Goal: Task Accomplishment & Management: Use online tool/utility

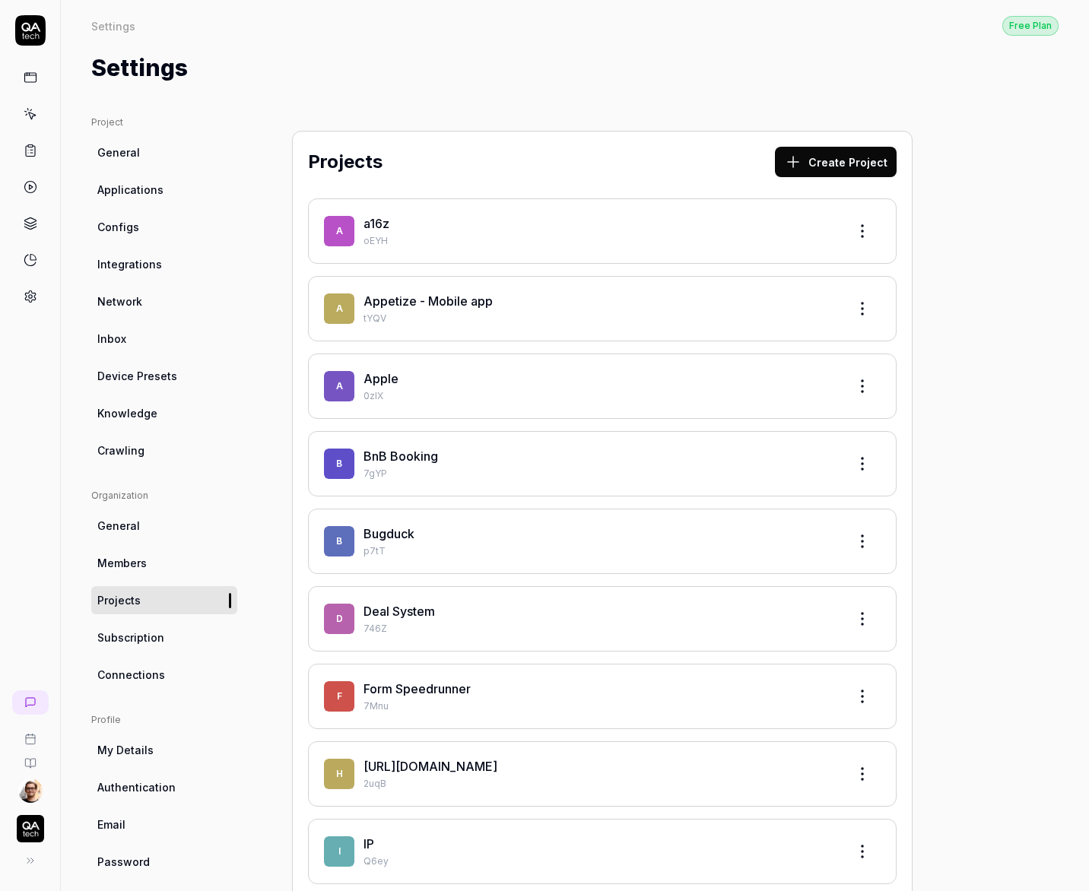
click at [19, 800] on html "Settings Free Plan Settings Free Plan Settings Project General Applications Con…" at bounding box center [544, 445] width 1089 height 891
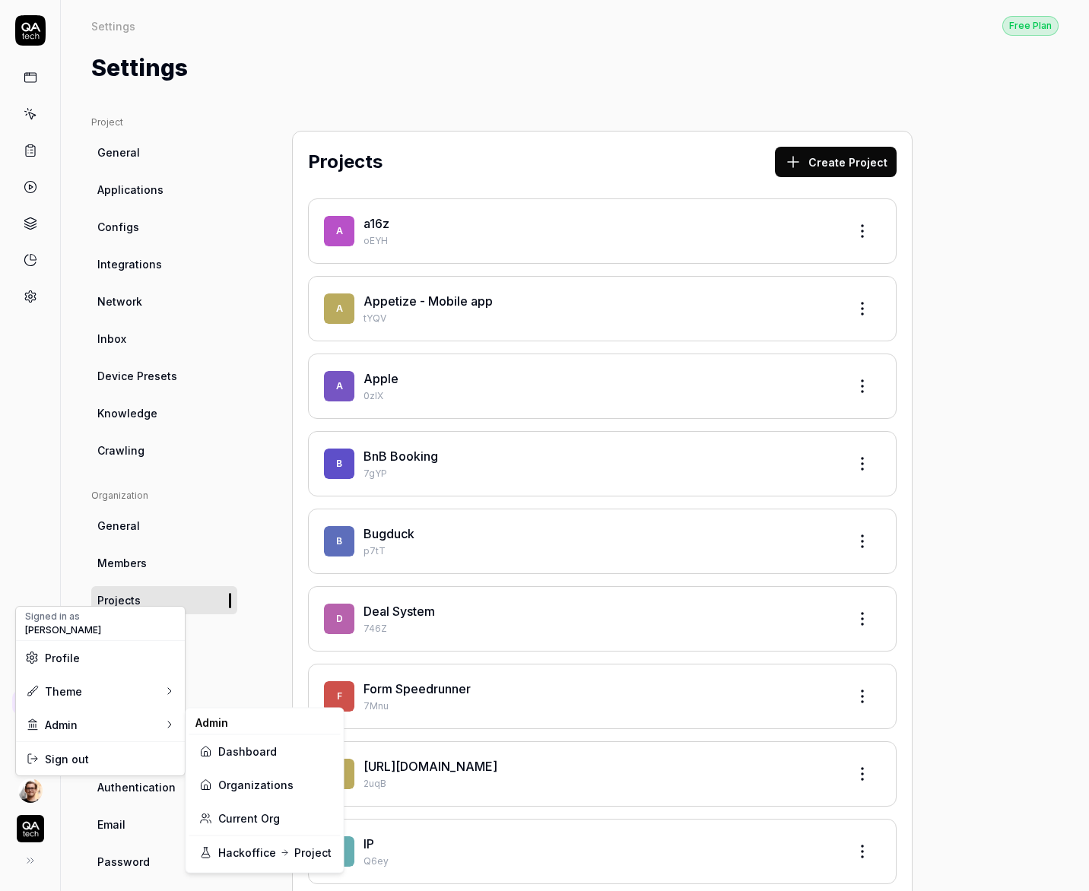
click at [257, 782] on link "Organizations" at bounding box center [264, 784] width 133 height 33
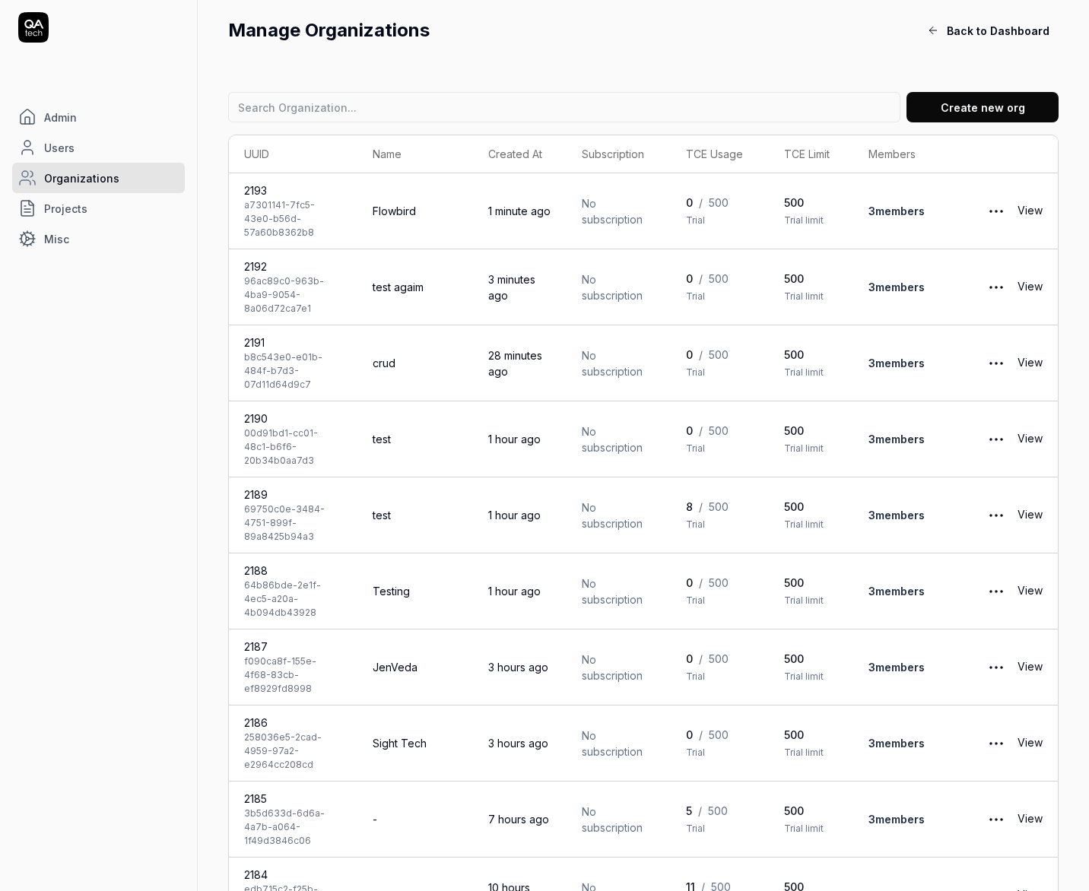
click at [97, 151] on link "Users" at bounding box center [98, 147] width 173 height 30
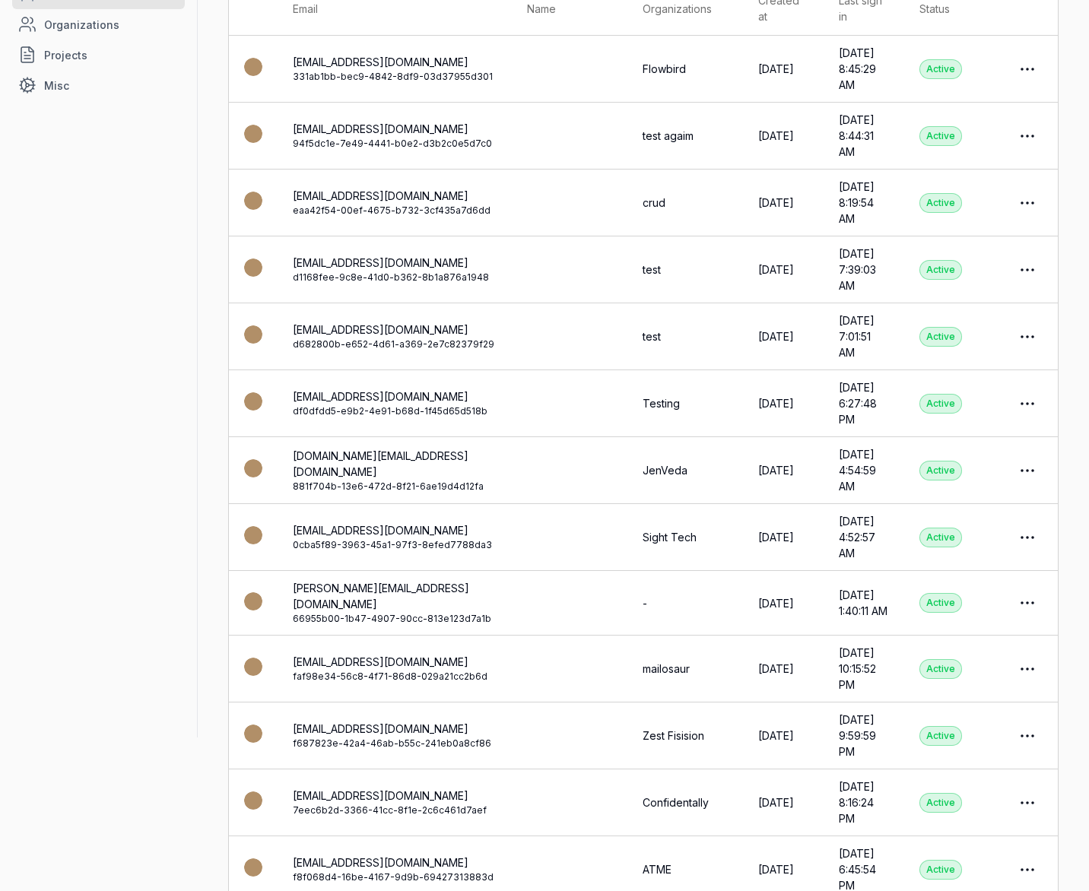
scroll to position [158, 0]
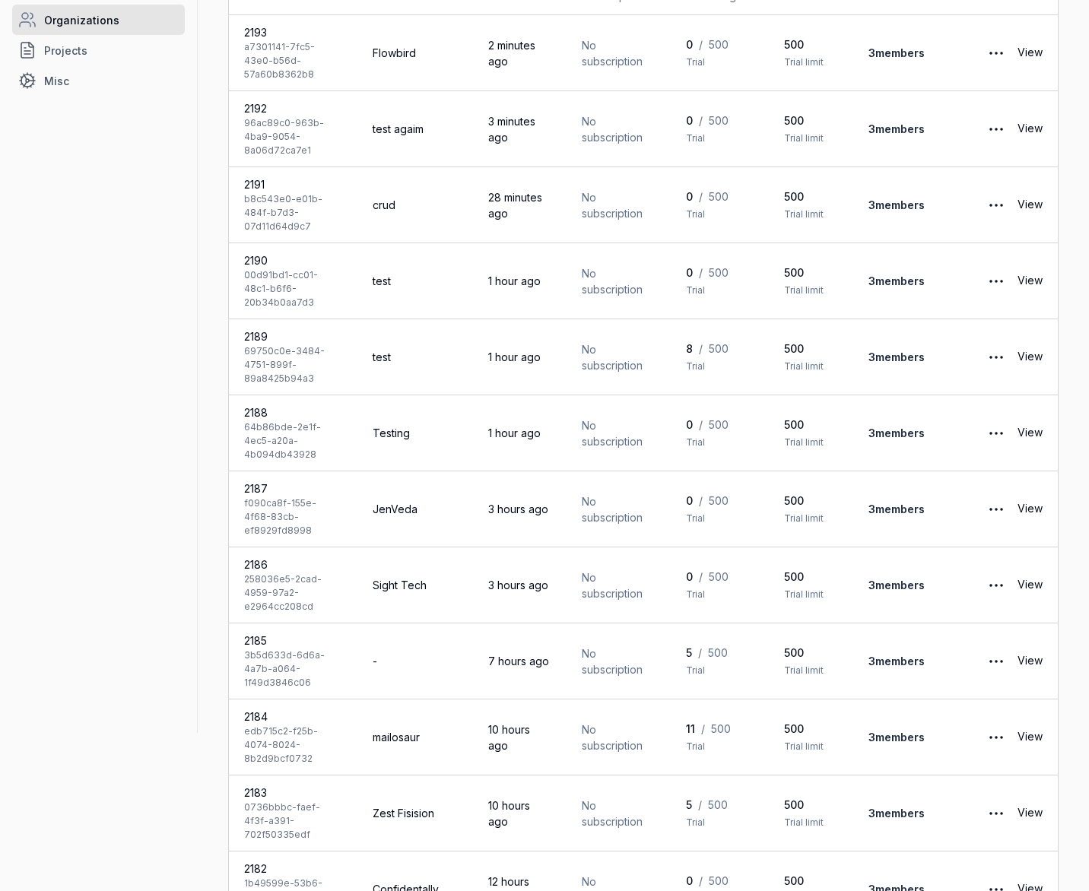
scroll to position [2875, 0]
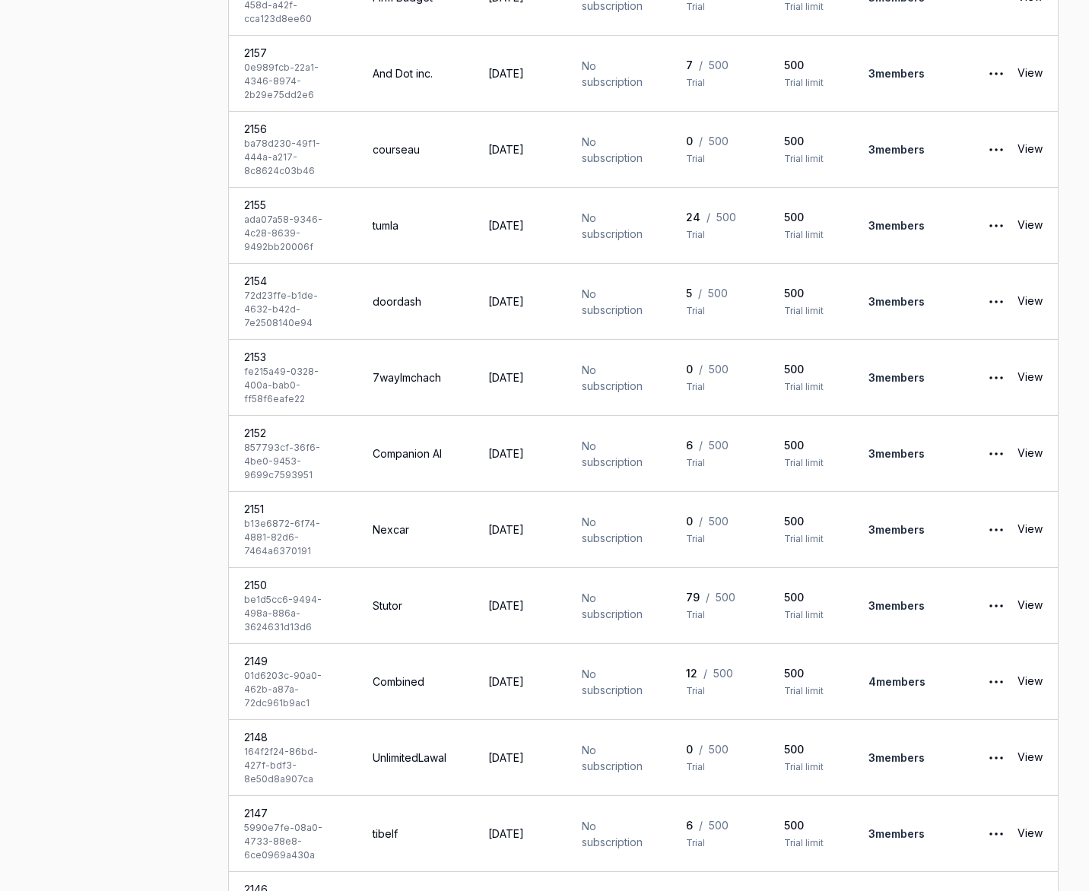
click at [637, 568] on td "No subscription" at bounding box center [618, 606] width 104 height 76
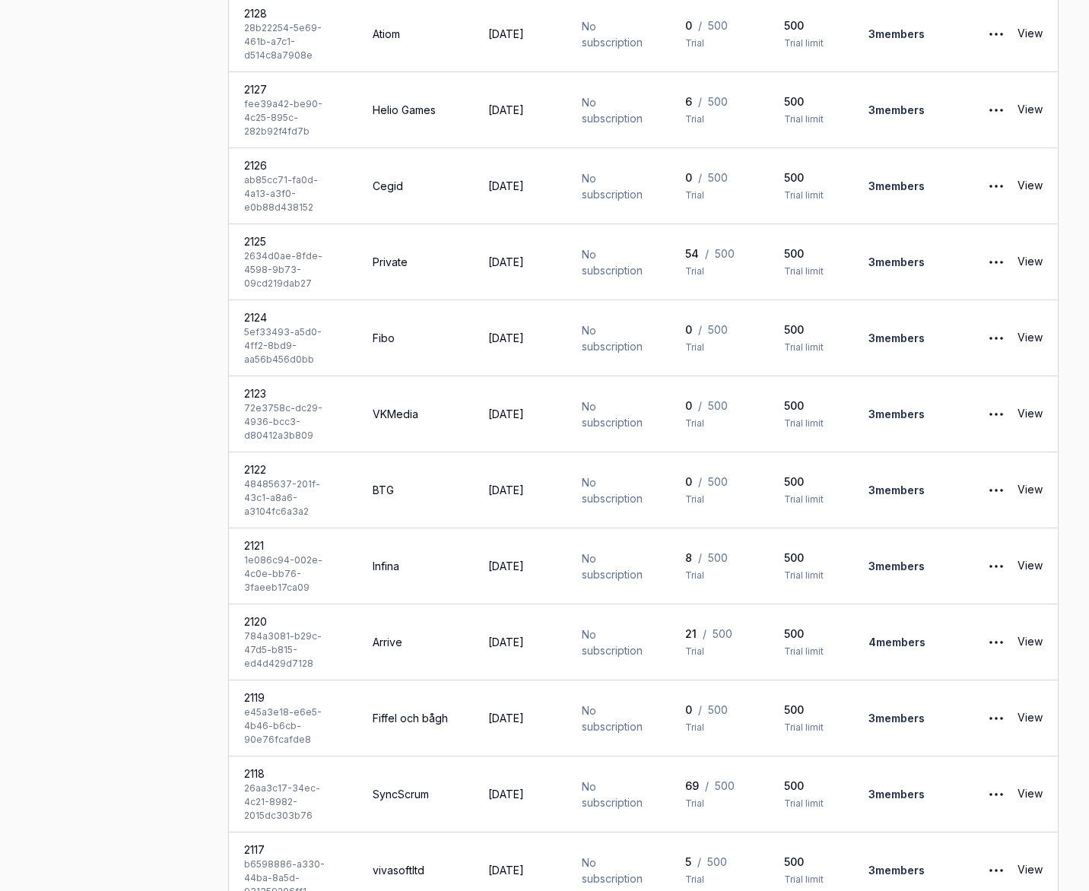
scroll to position [1359, 0]
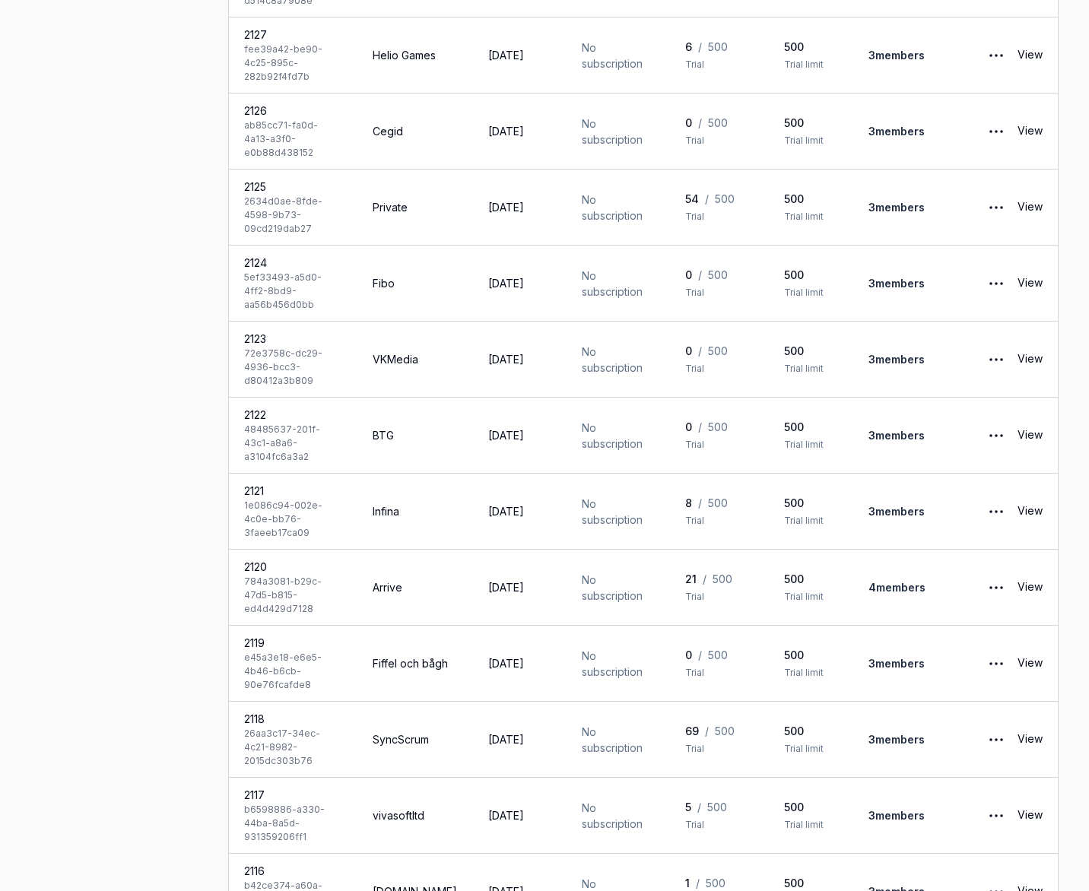
click at [912, 581] on link "4 member s" at bounding box center [896, 587] width 57 height 13
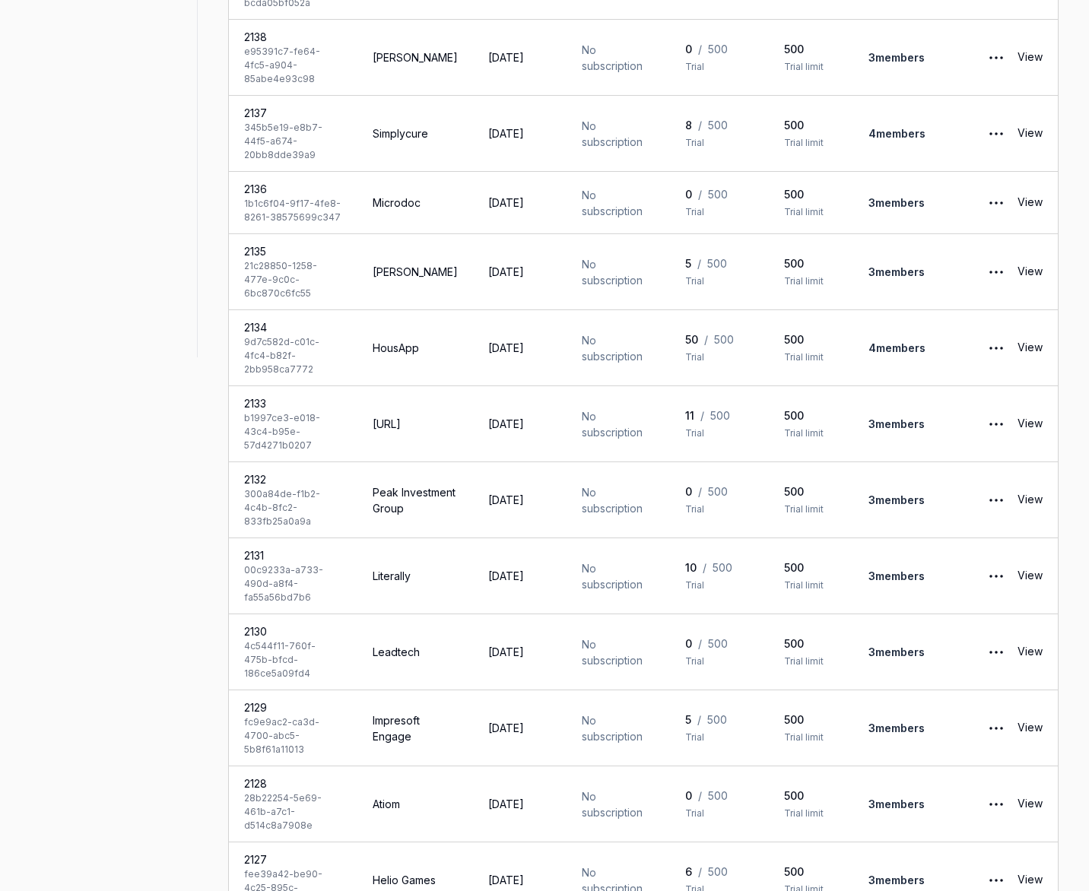
scroll to position [0, 0]
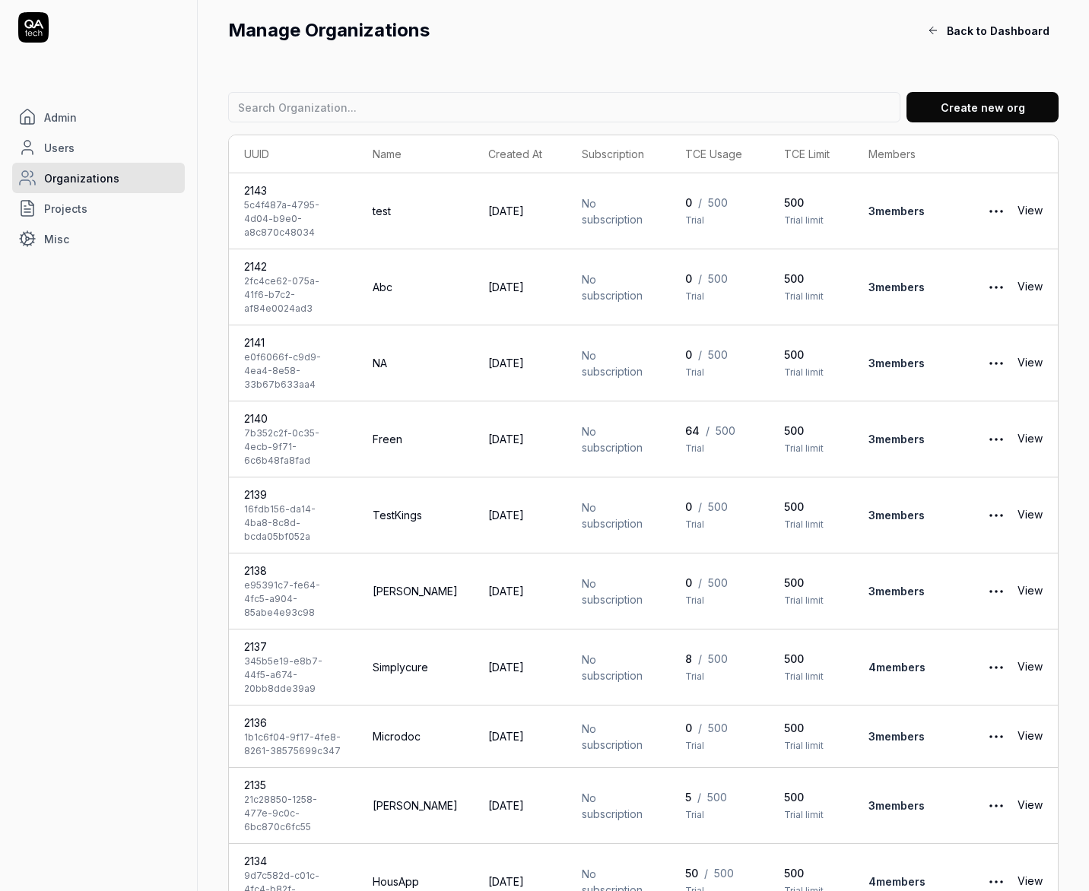
click at [72, 156] on link "Users" at bounding box center [98, 147] width 173 height 30
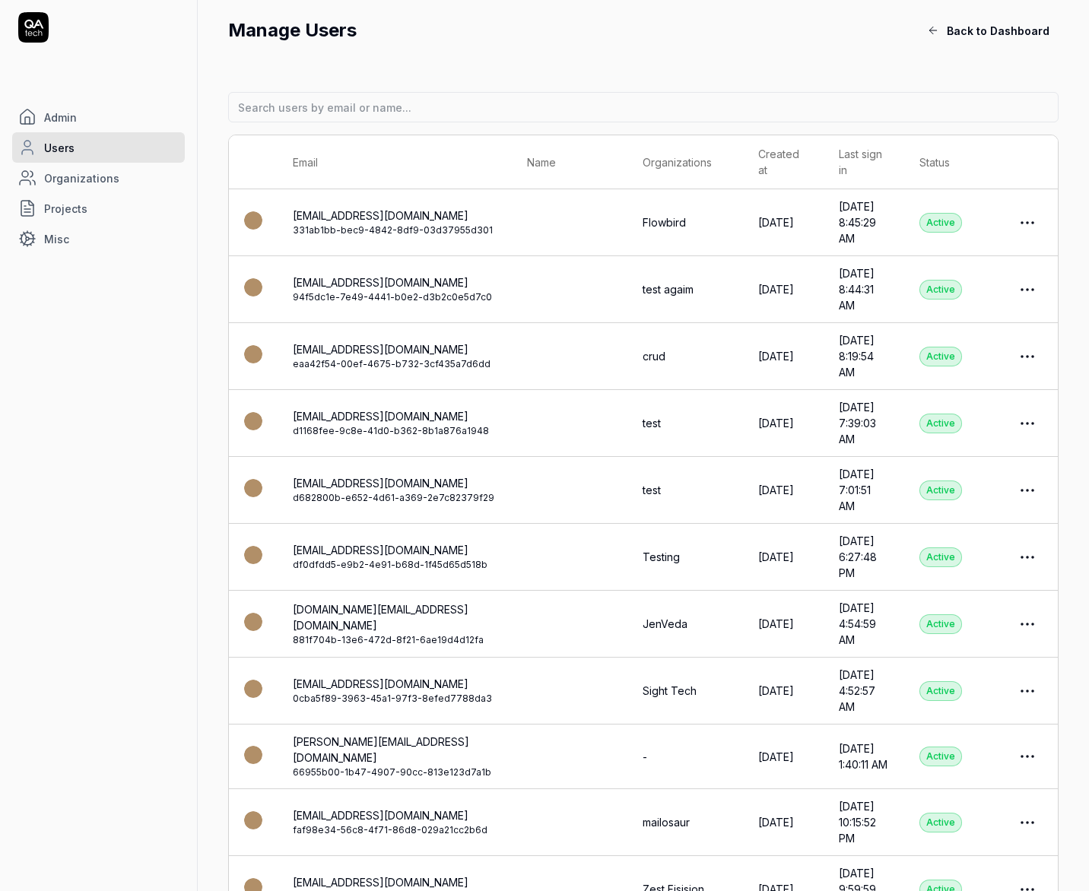
click at [964, 694] on link "Impersonate User" at bounding box center [979, 693] width 120 height 33
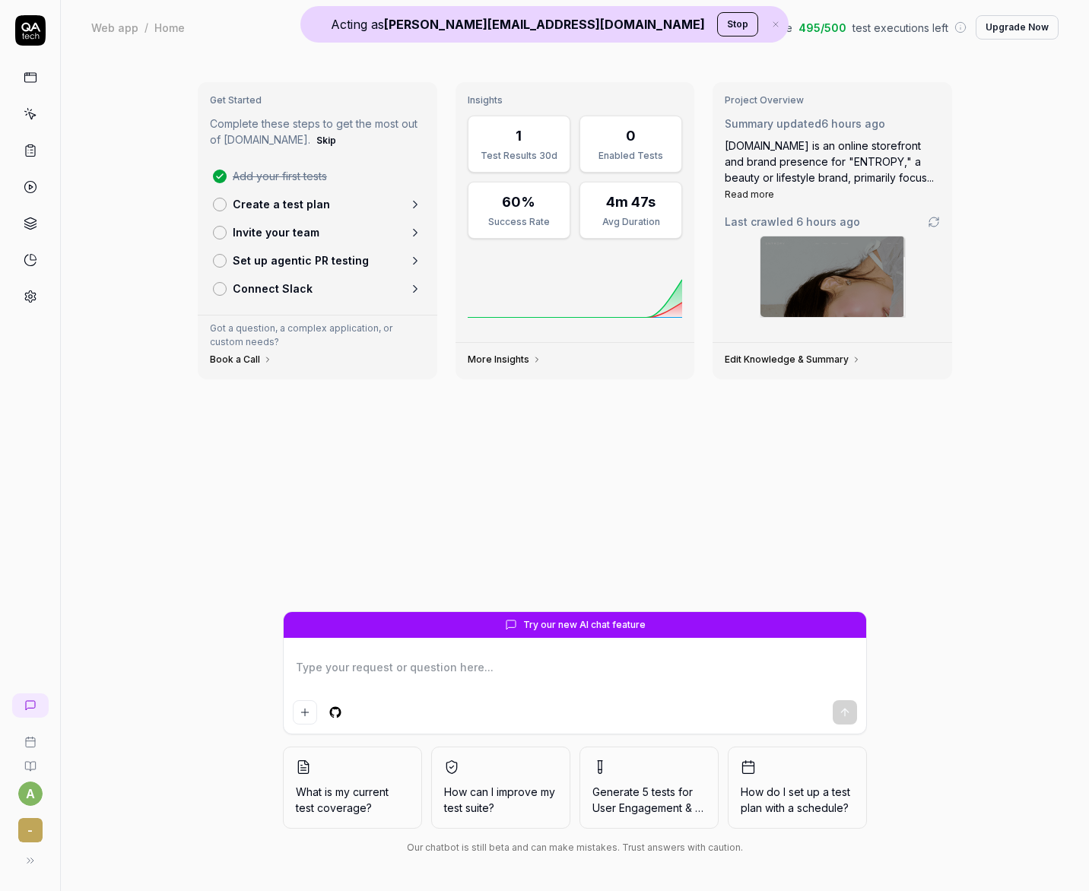
click at [819, 287] on img at bounding box center [832, 276] width 144 height 81
click at [25, 113] on icon at bounding box center [31, 114] width 14 height 14
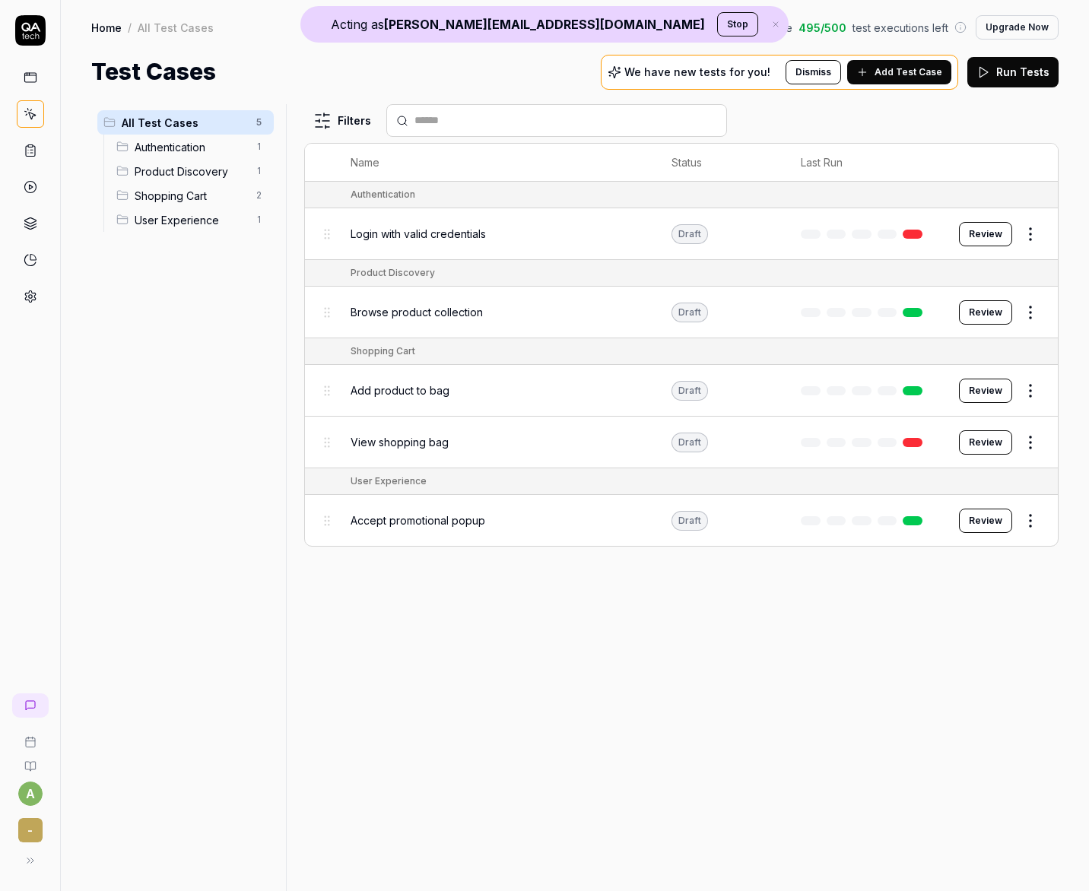
click at [411, 315] on span "Browse product collection" at bounding box center [417, 312] width 132 height 16
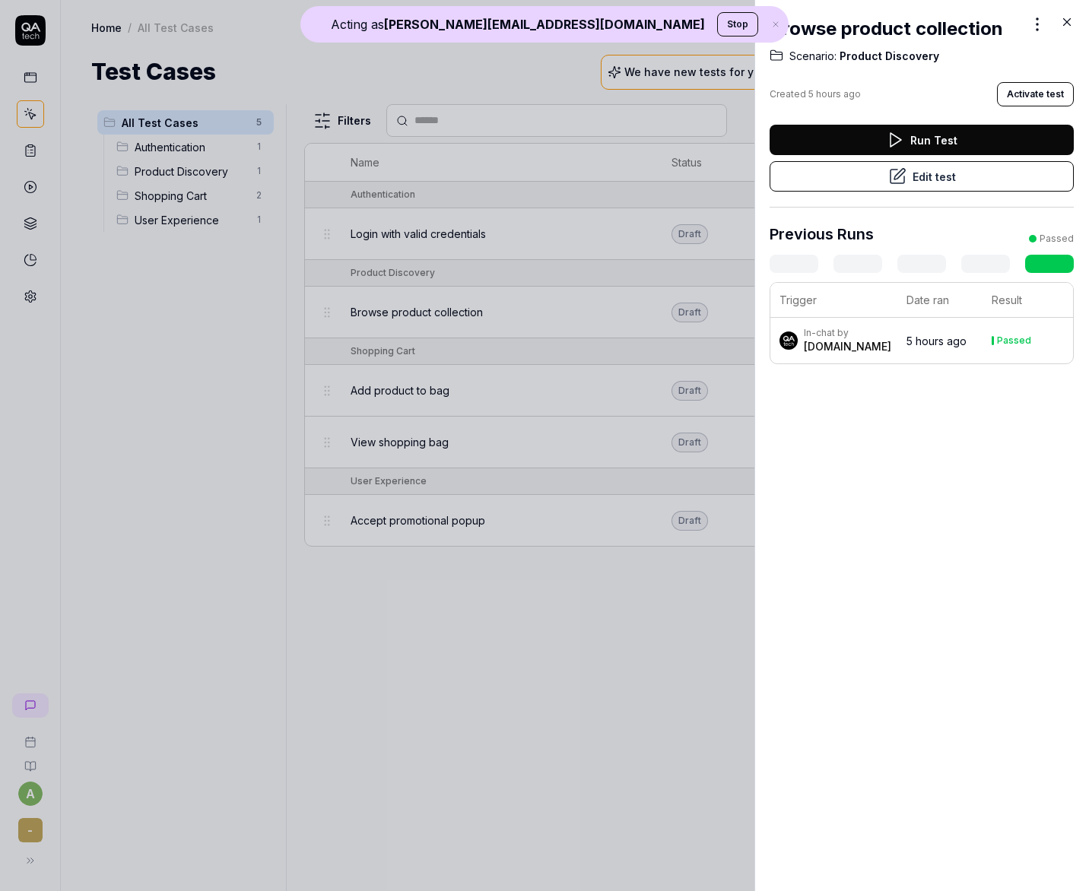
click at [933, 180] on button "Edit test" at bounding box center [921, 176] width 304 height 30
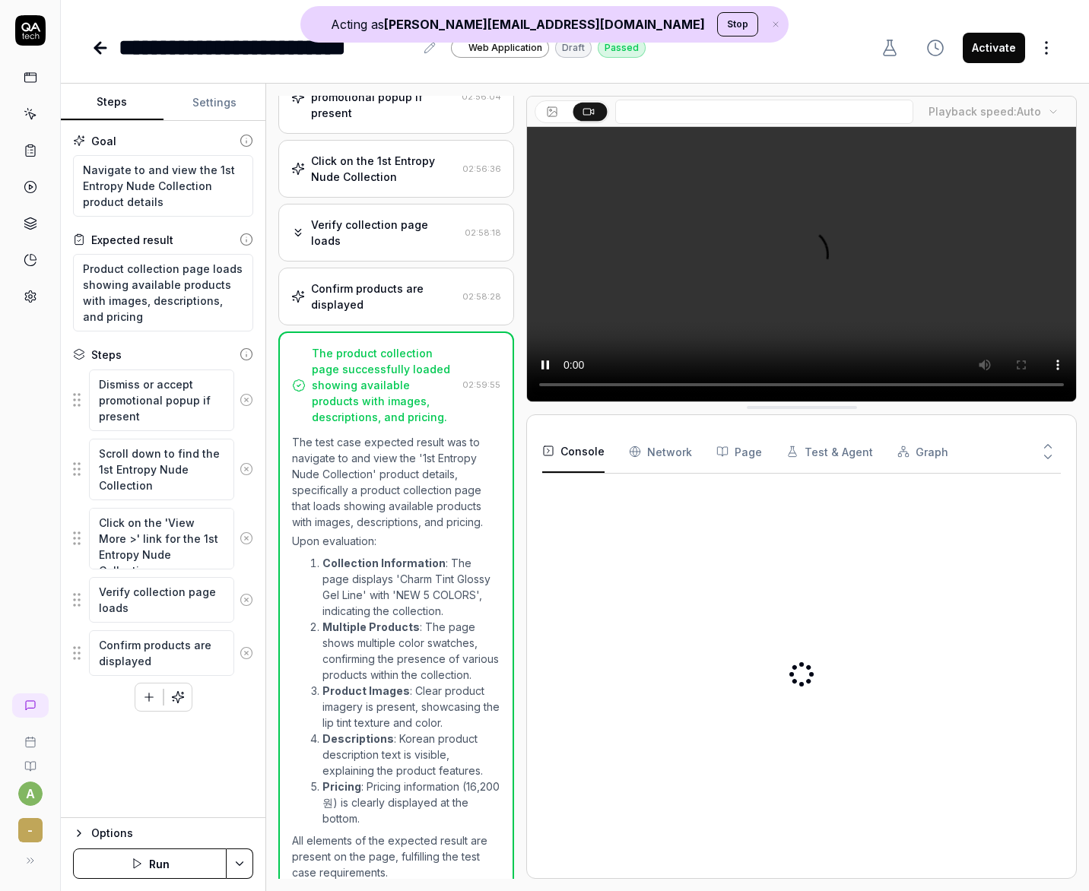
scroll to position [106, 0]
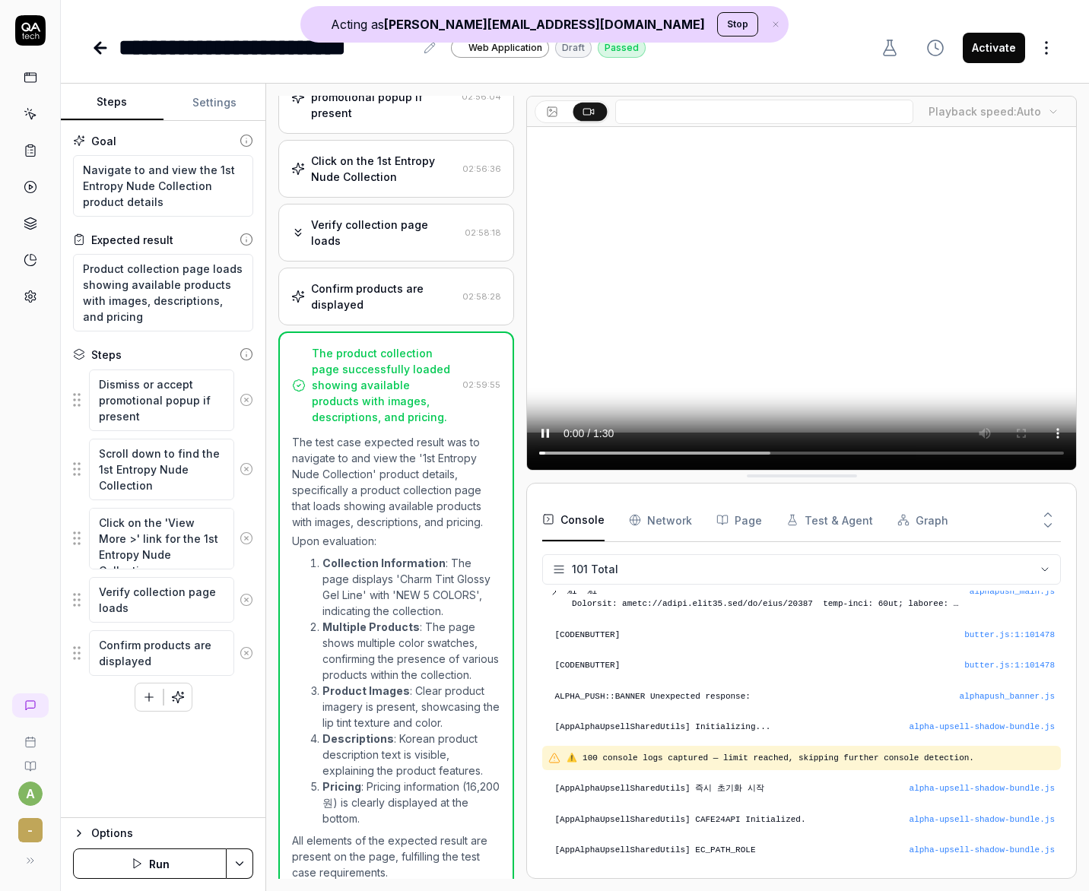
scroll to position [3219, 0]
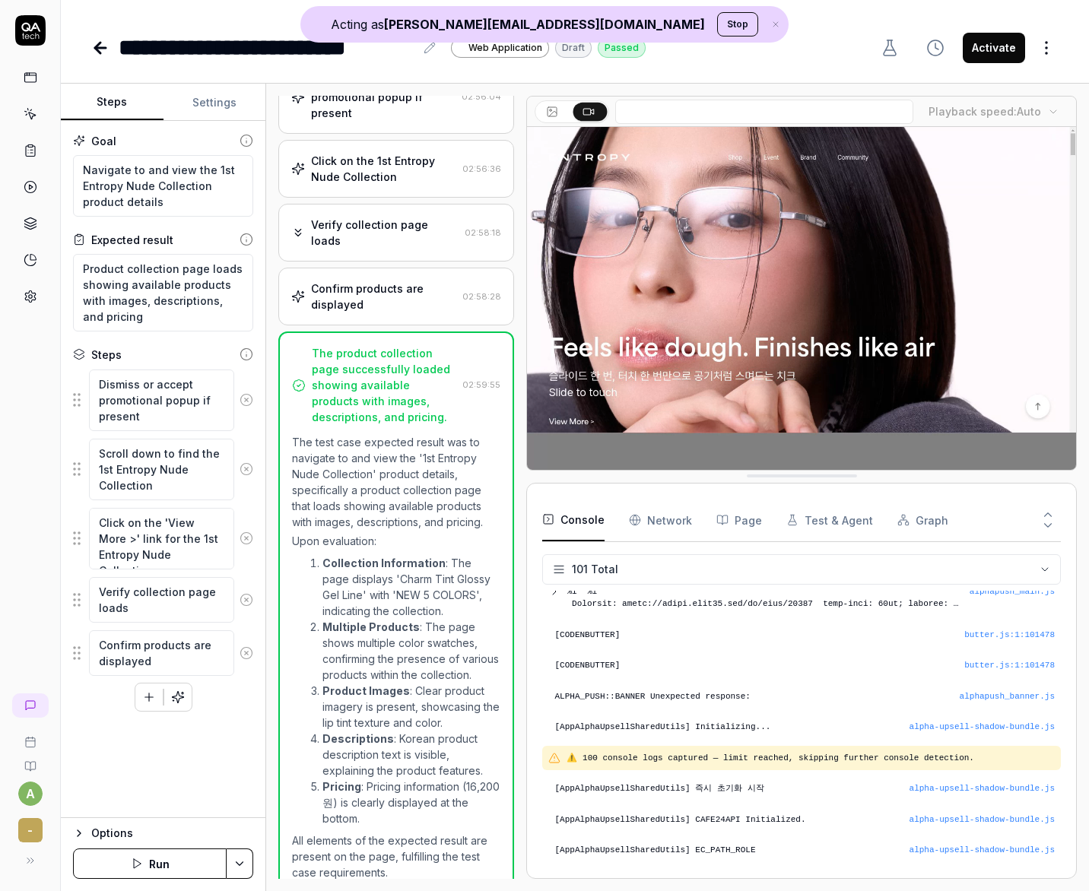
click at [424, 434] on p "The test case expected result was to navigate to and view the '1st Entropy Nude…" at bounding box center [396, 482] width 208 height 96
type textarea "*"
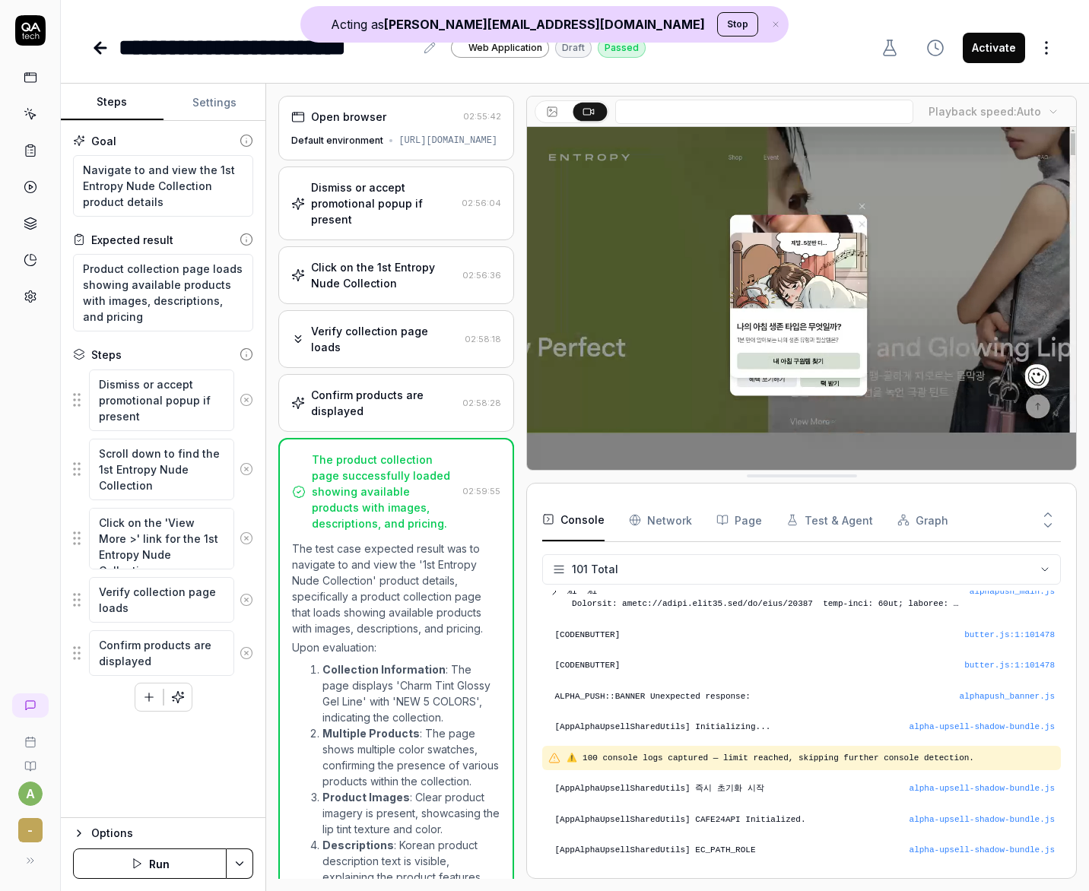
click at [532, 27] on div "**********" at bounding box center [575, 32] width 1028 height 65
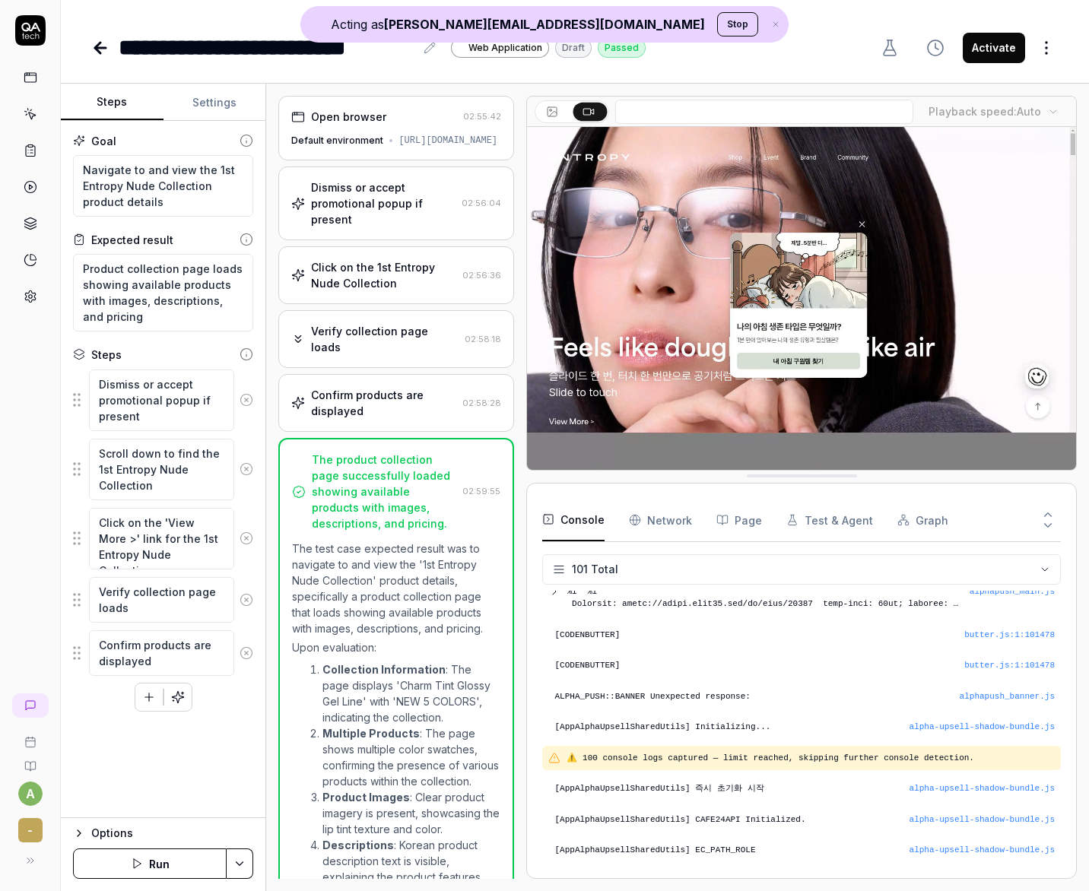
click at [532, 27] on div "**********" at bounding box center [575, 32] width 1028 height 65
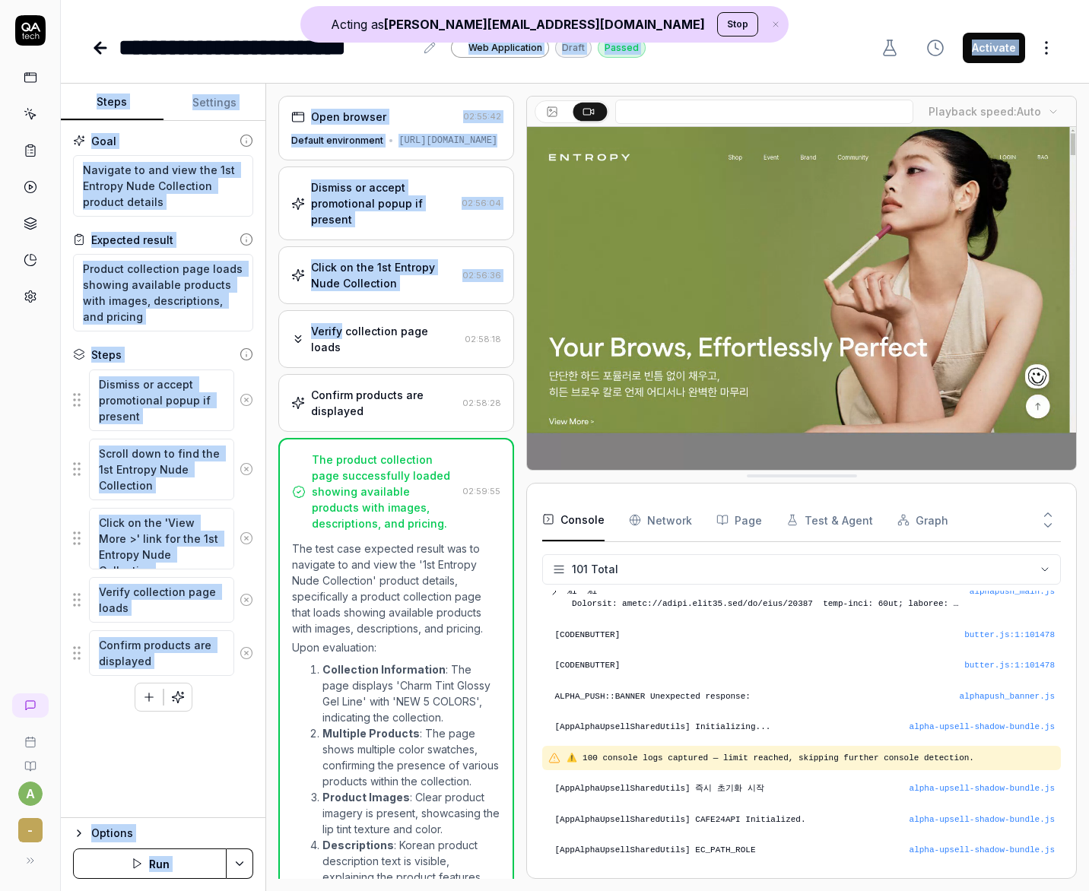
drag, startPoint x: 532, startPoint y: 27, endPoint x: 226, endPoint y: 419, distance: 497.8
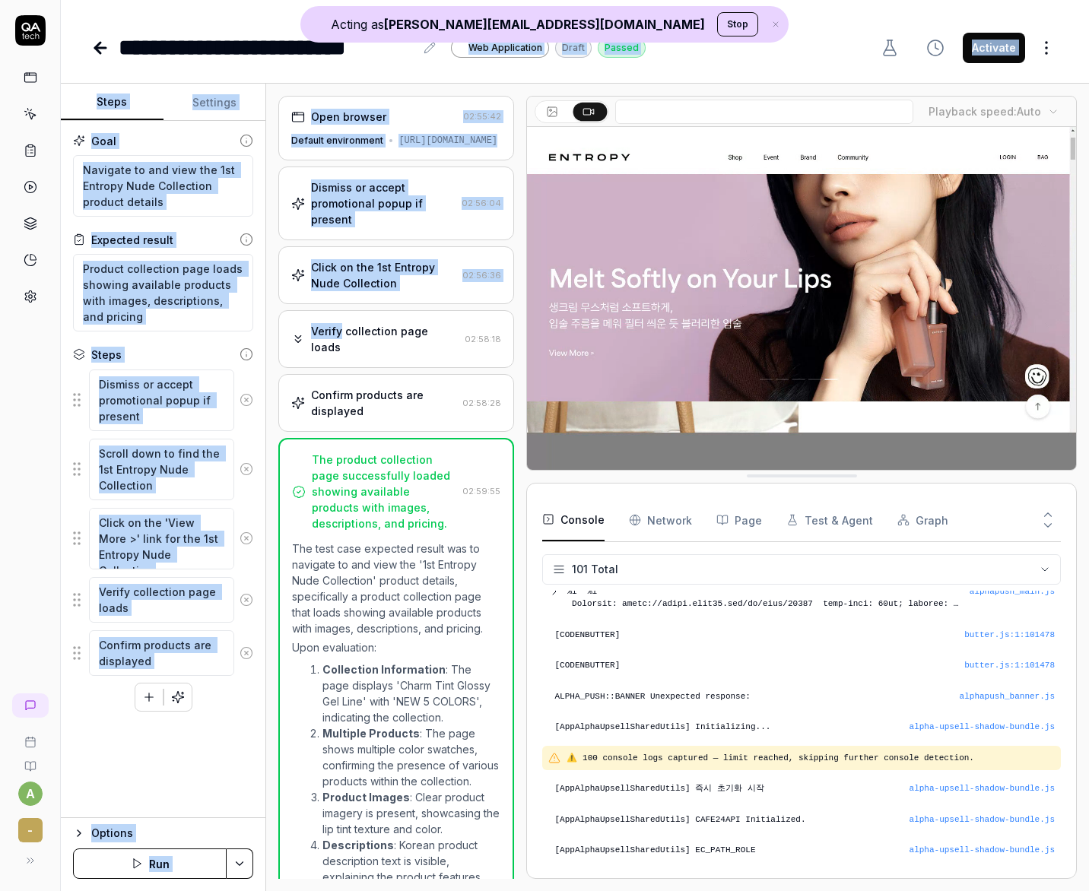
click at [237, 383] on div "**********" at bounding box center [575, 445] width 1028 height 891
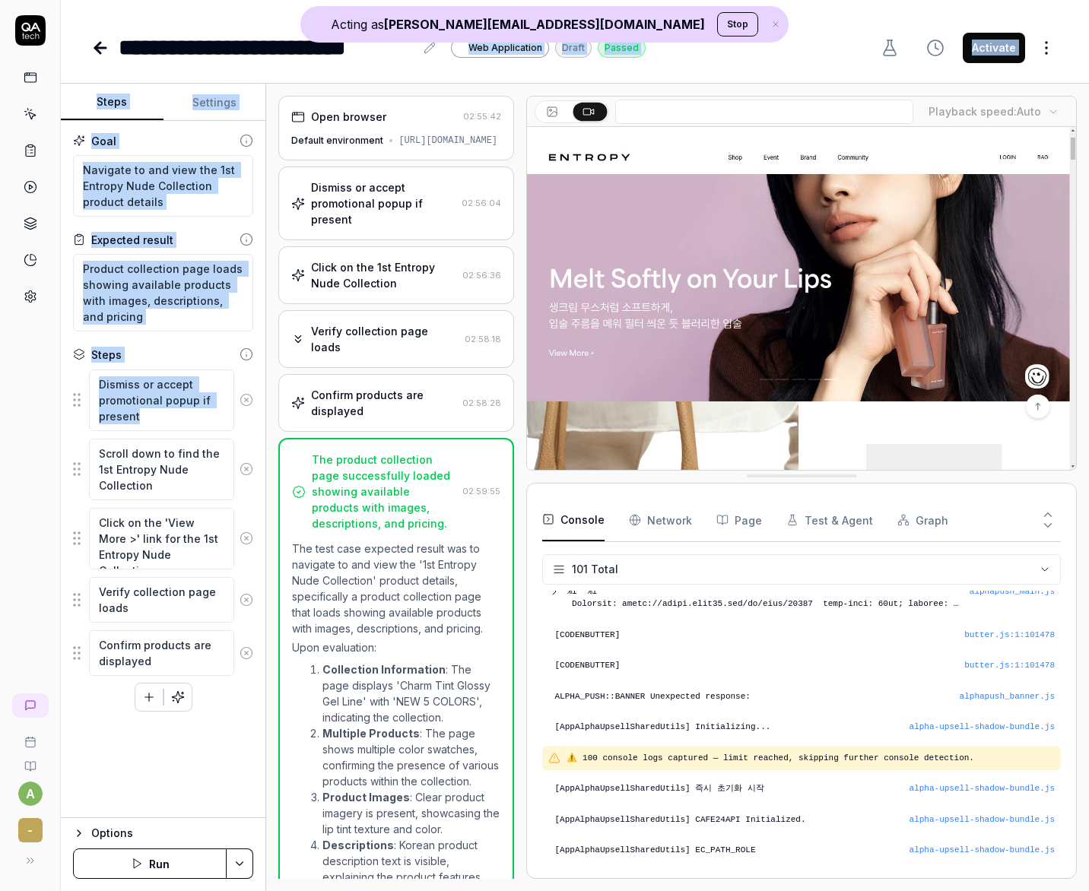
click at [221, 354] on div "Steps" at bounding box center [163, 355] width 180 height 16
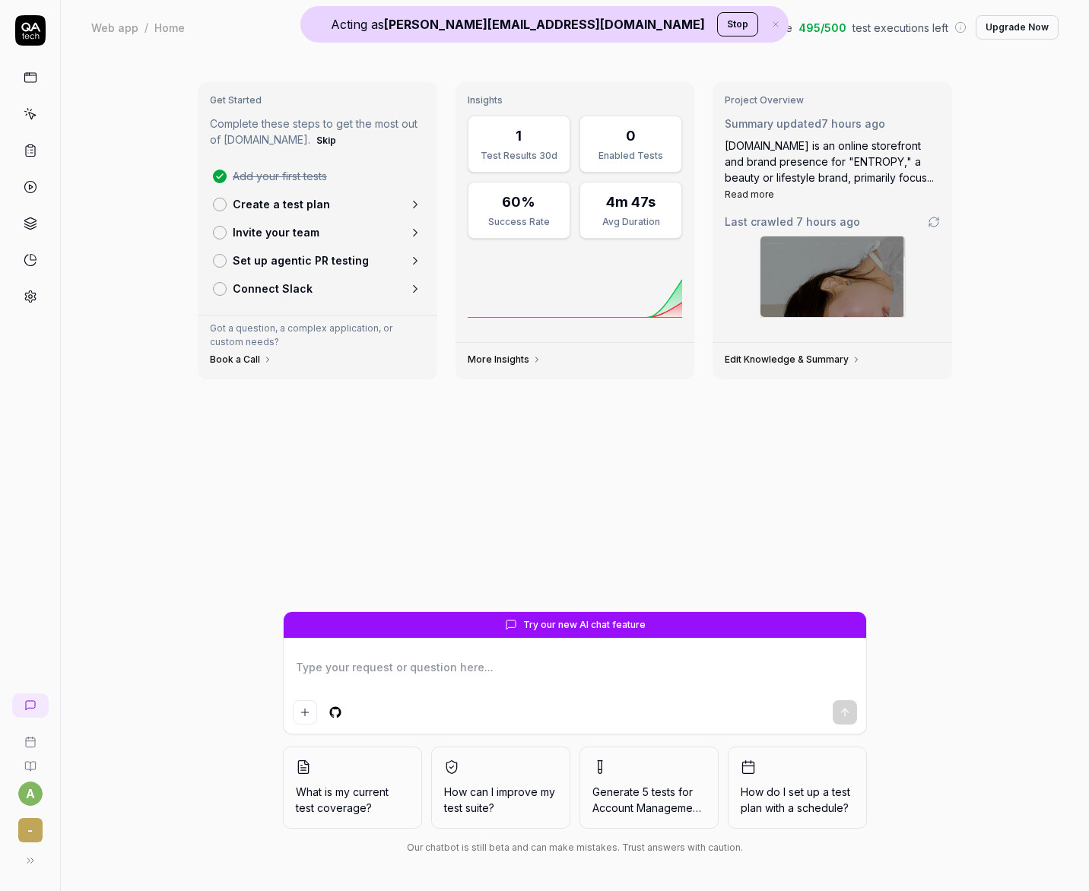
type textarea "*"
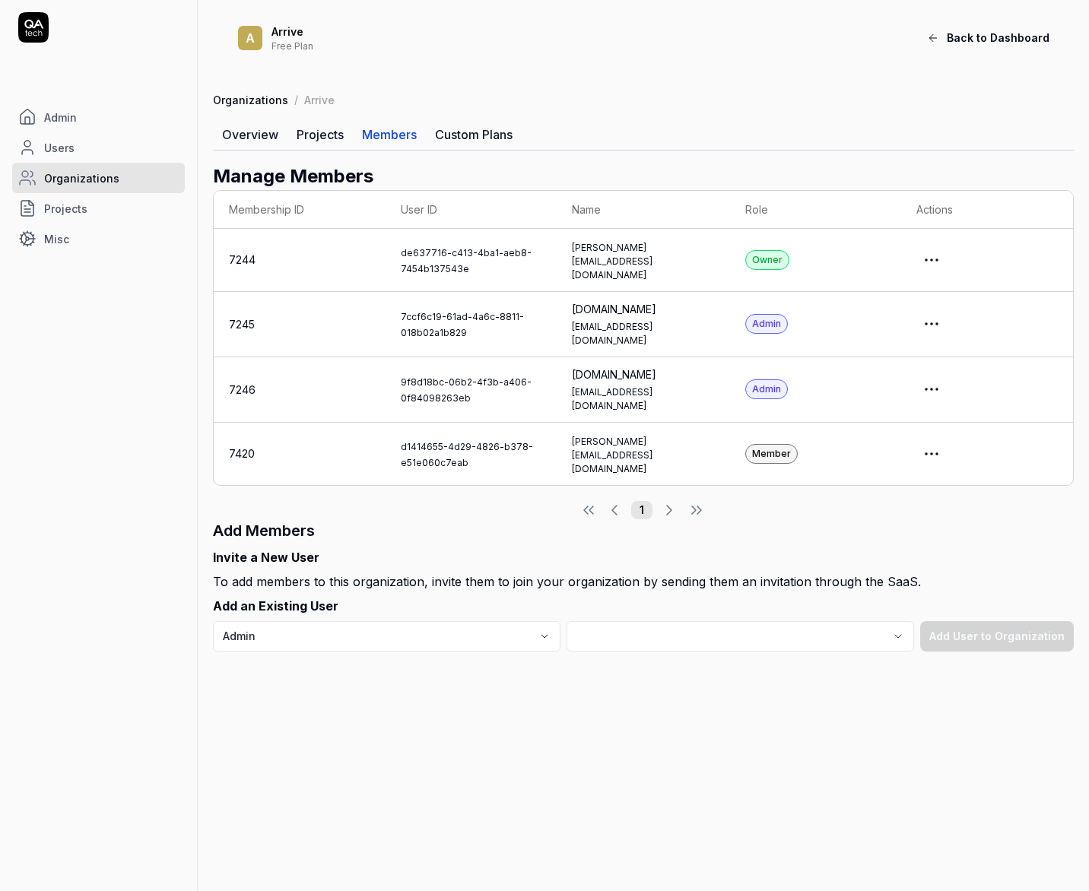
click at [943, 250] on html "Admin Users Organizations Projects Misc A Arrive Free Plan Back to Dashboard Or…" at bounding box center [544, 445] width 1089 height 891
click at [877, 312] on link "Impersonate User" at bounding box center [896, 321] width 120 height 33
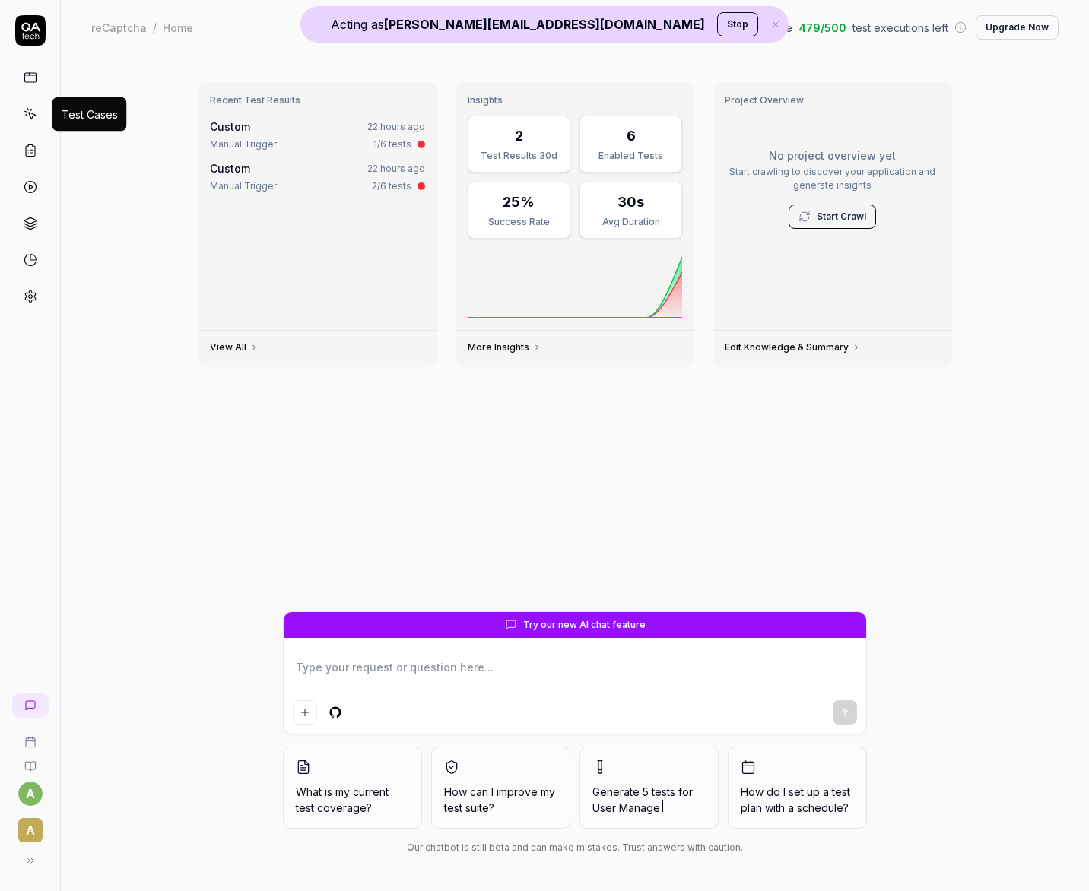
click at [30, 115] on icon at bounding box center [31, 114] width 14 height 14
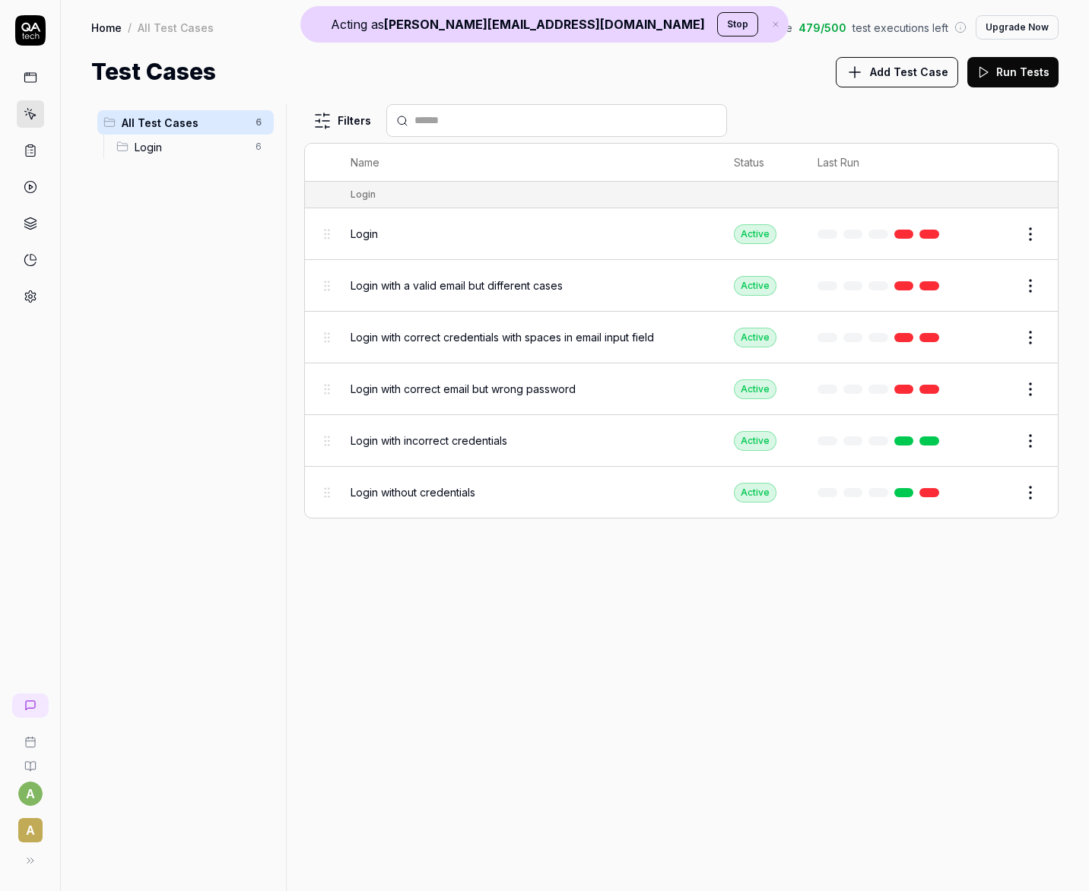
click at [381, 226] on div "Login" at bounding box center [527, 234] width 353 height 16
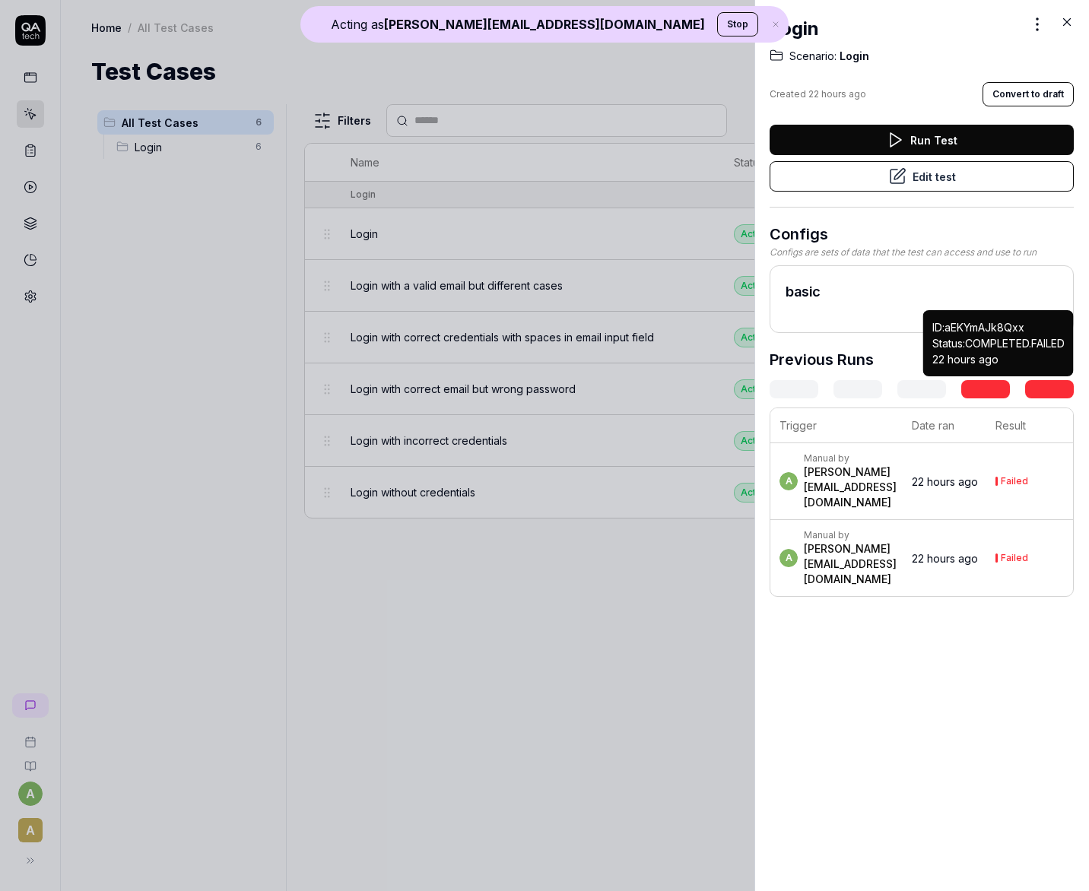
click at [1049, 389] on link at bounding box center [1049, 389] width 49 height 18
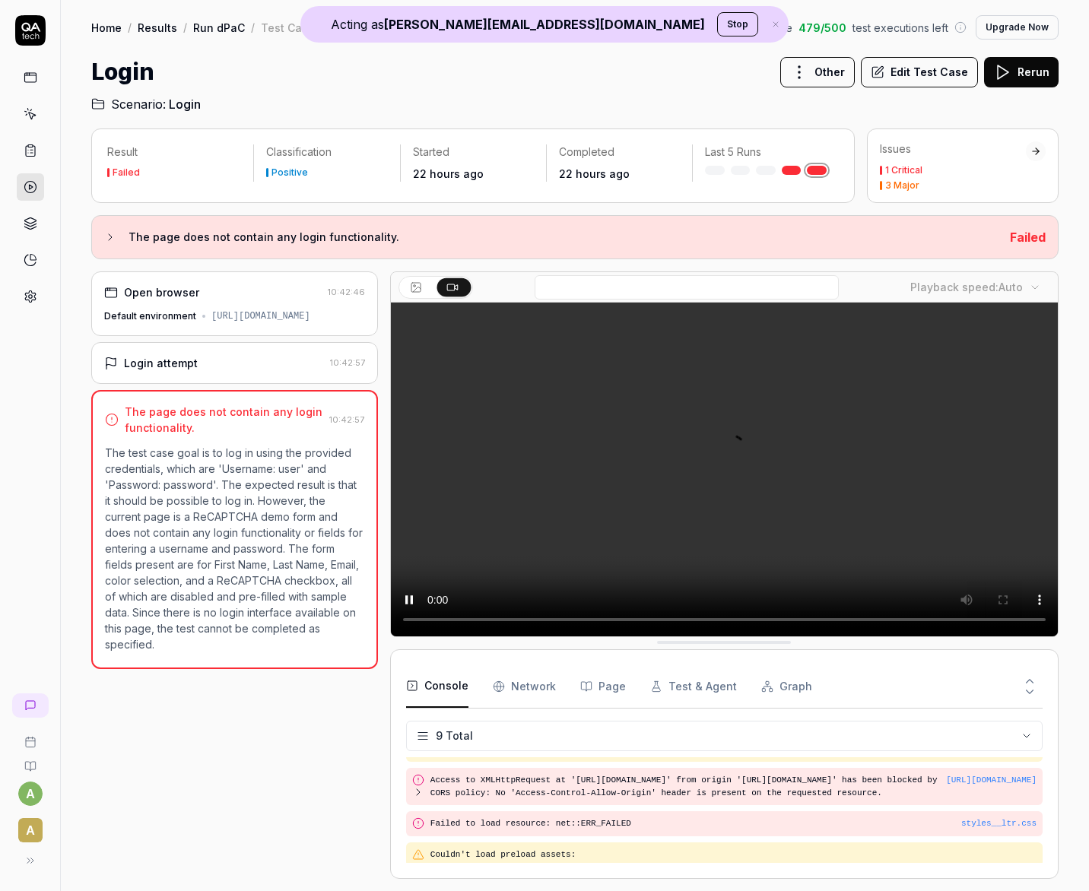
scroll to position [216, 0]
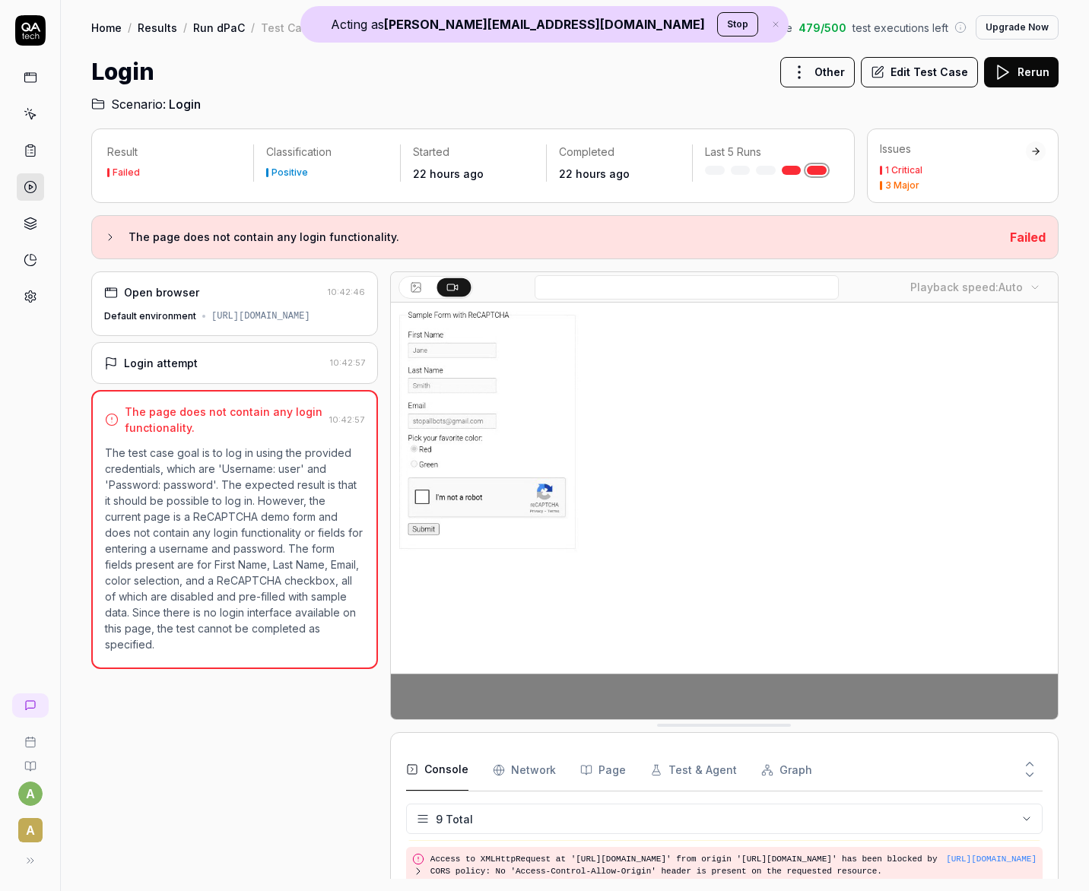
click at [221, 287] on div "Open browser" at bounding box center [212, 292] width 217 height 16
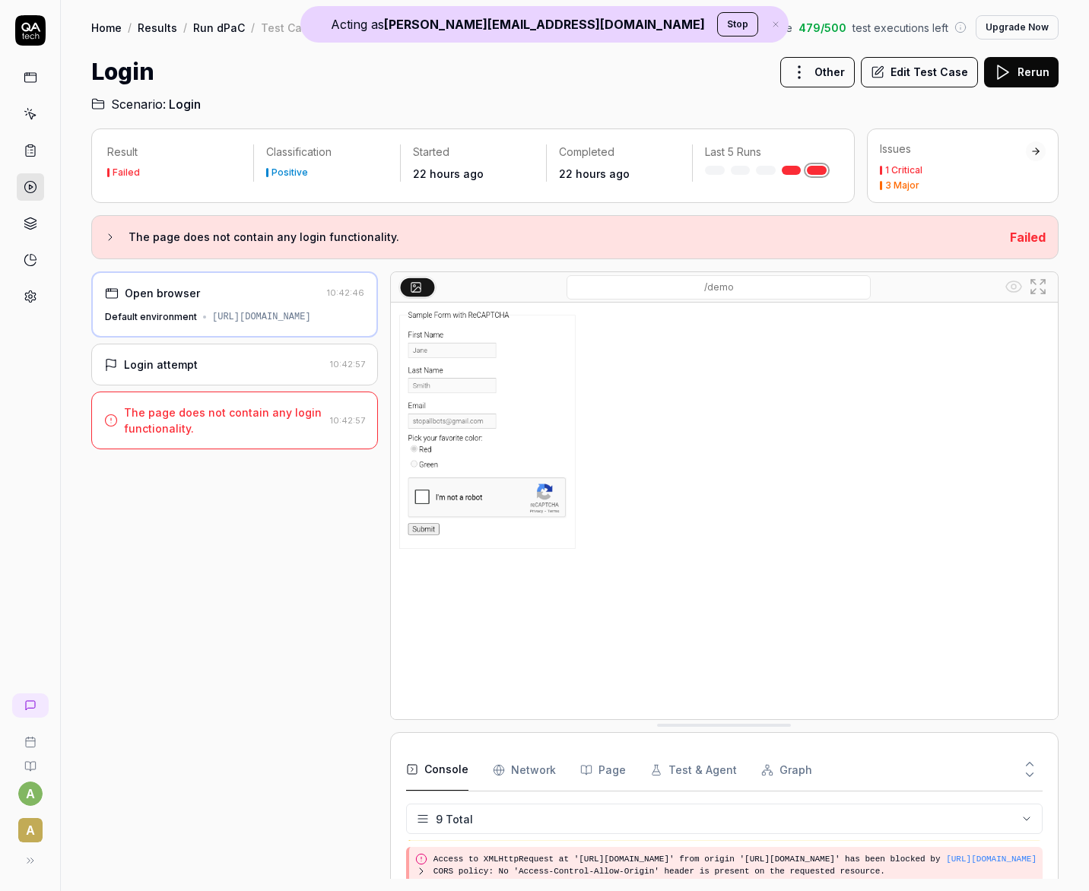
click at [223, 385] on div "Login attempt 10:42:57" at bounding box center [234, 365] width 287 height 42
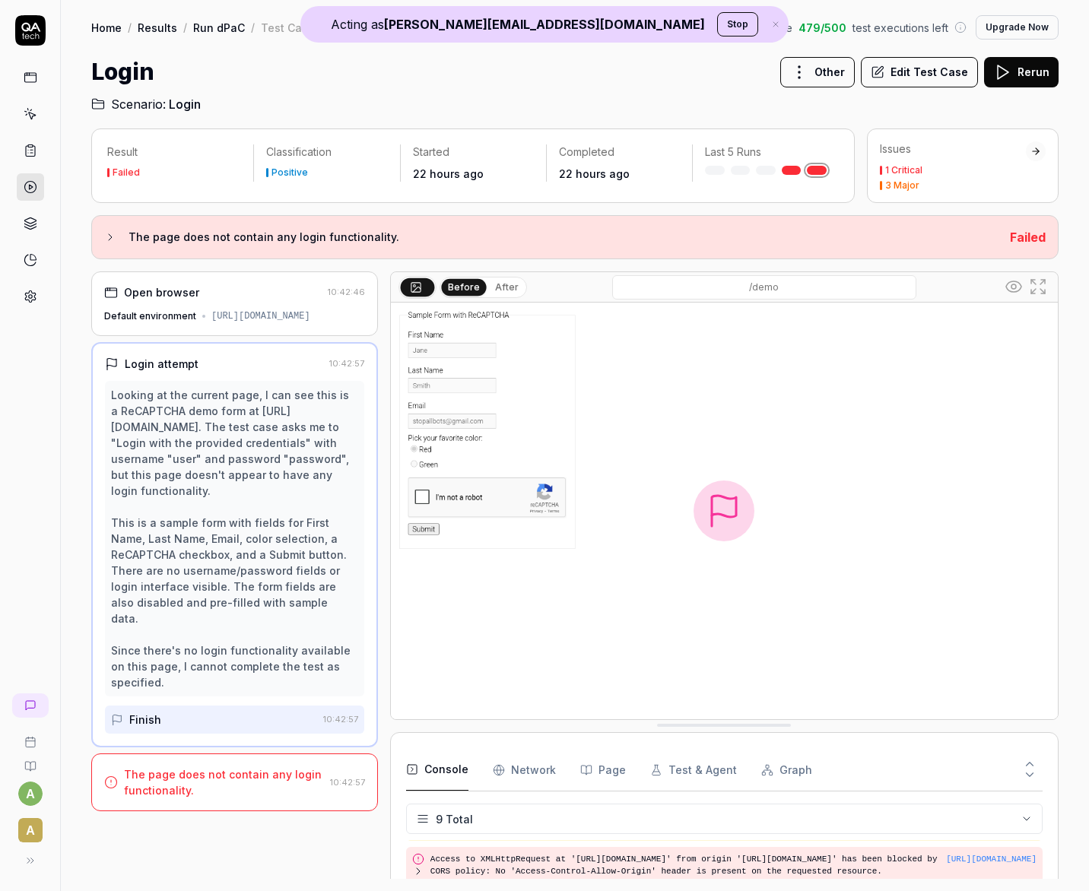
click at [155, 795] on div "The page does not contain any login functionality." at bounding box center [224, 782] width 200 height 32
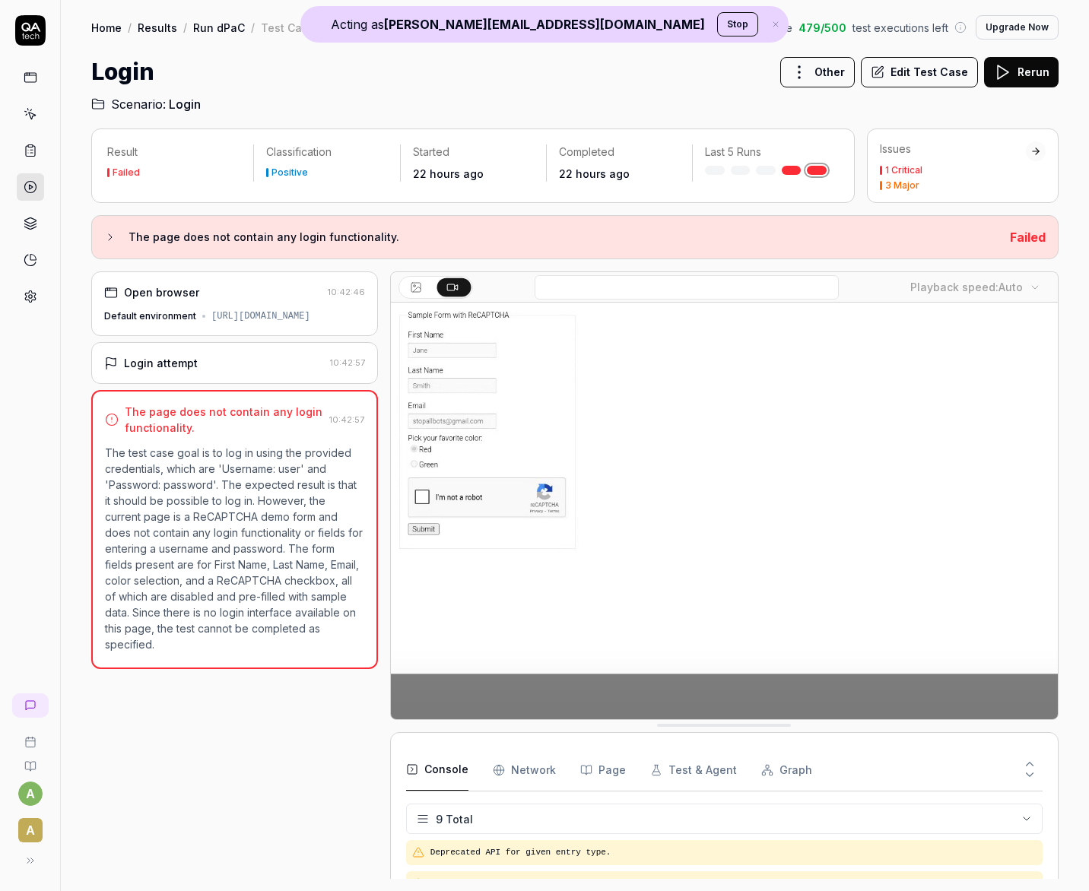
click at [227, 302] on div "Open browser 10:42:46 Default environment https://www.google.com/recaptcha/api2…" at bounding box center [234, 303] width 287 height 65
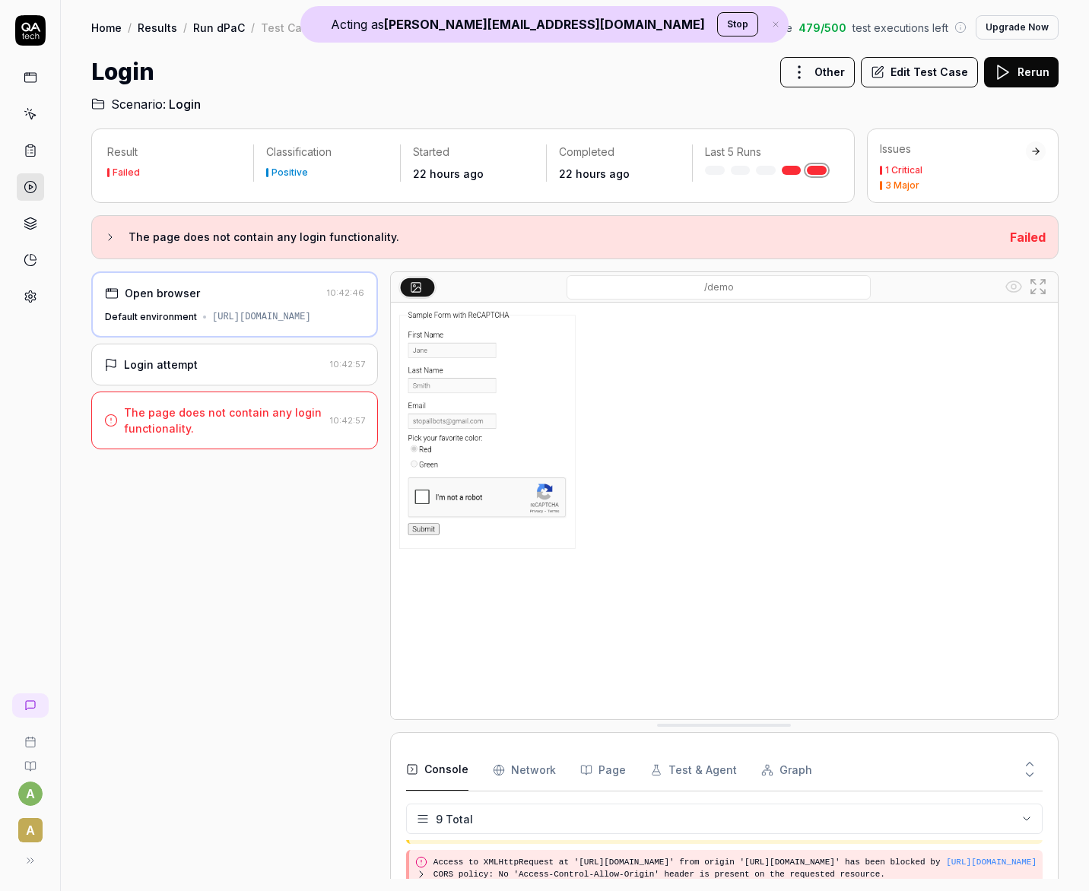
scroll to position [216, 0]
click at [236, 373] on div "Login attempt" at bounding box center [214, 365] width 220 height 16
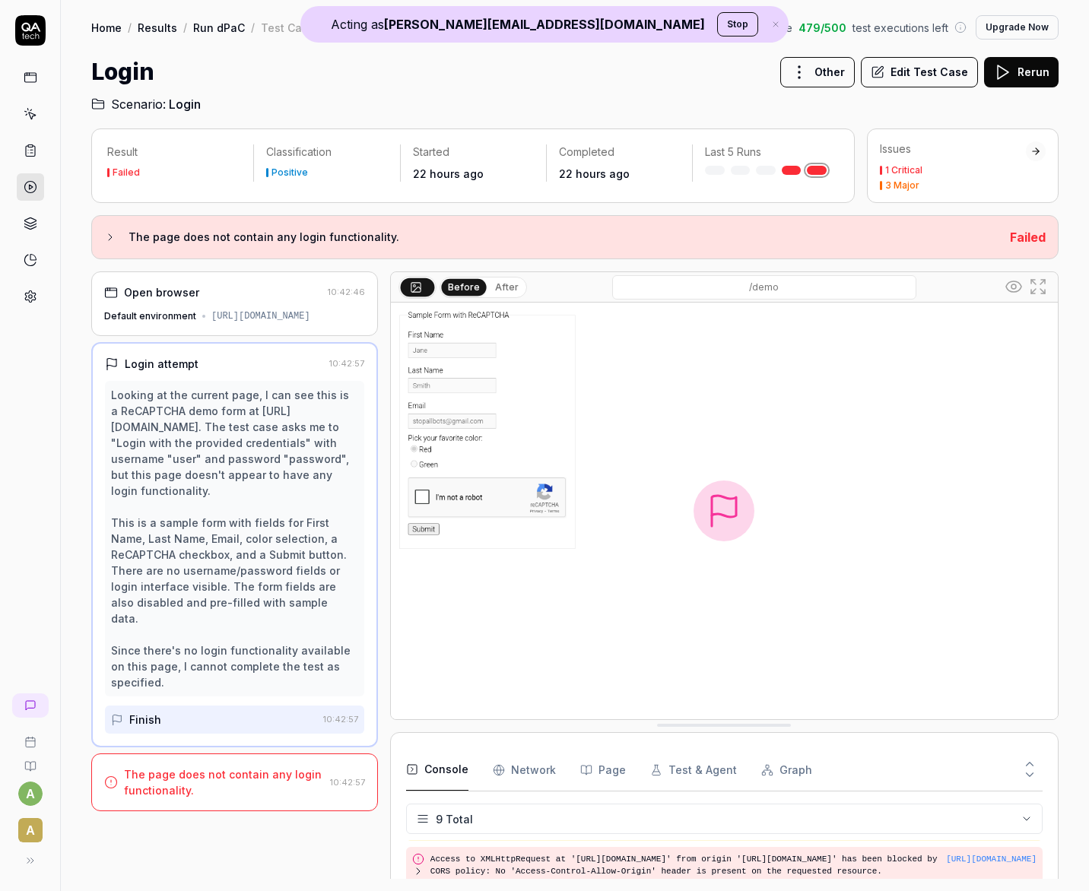
click at [38, 78] on link at bounding box center [30, 77] width 27 height 27
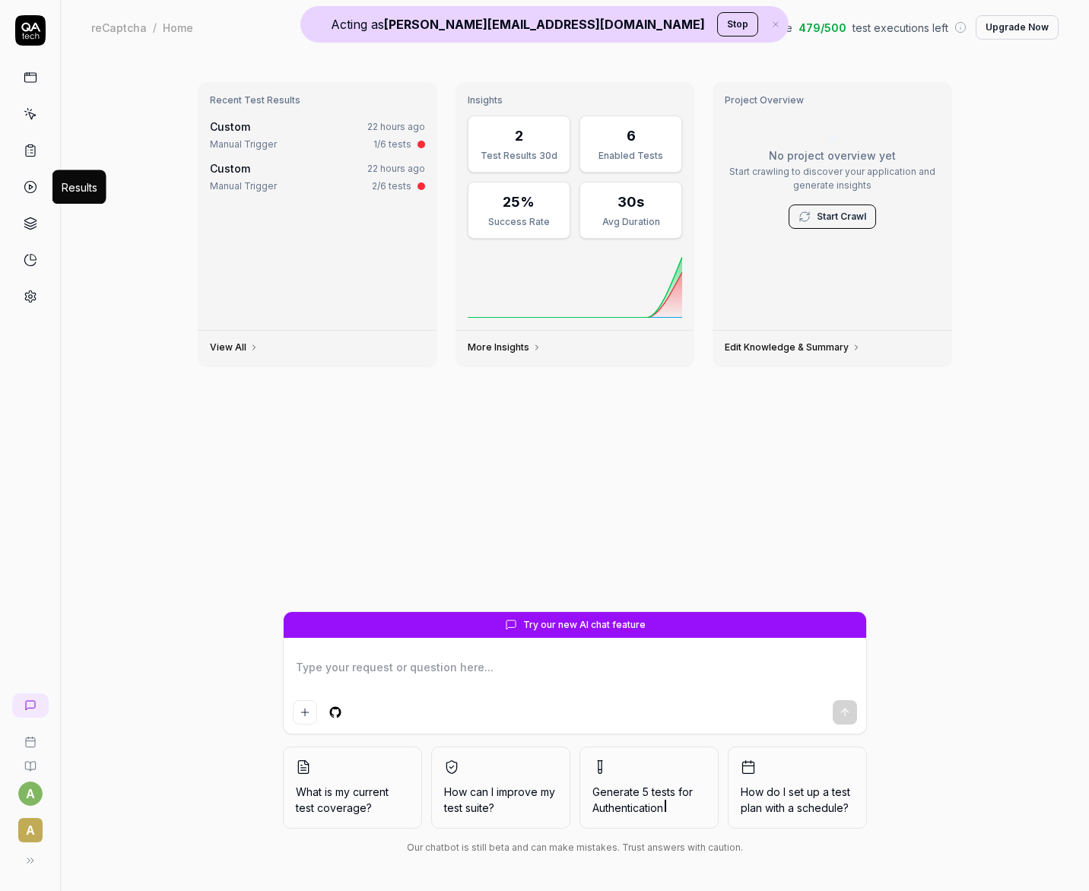
type textarea "*"
click at [30, 185] on icon at bounding box center [31, 187] width 14 height 14
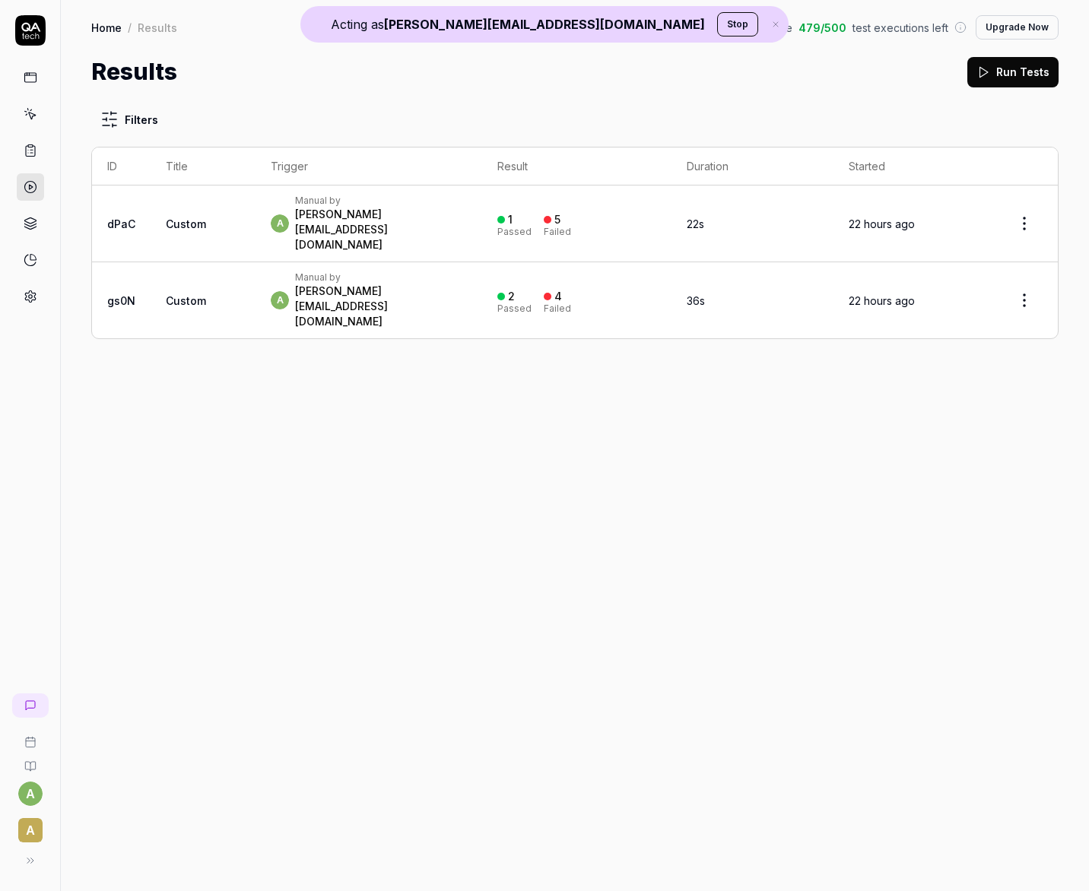
click at [29, 838] on span "A" at bounding box center [30, 830] width 24 height 24
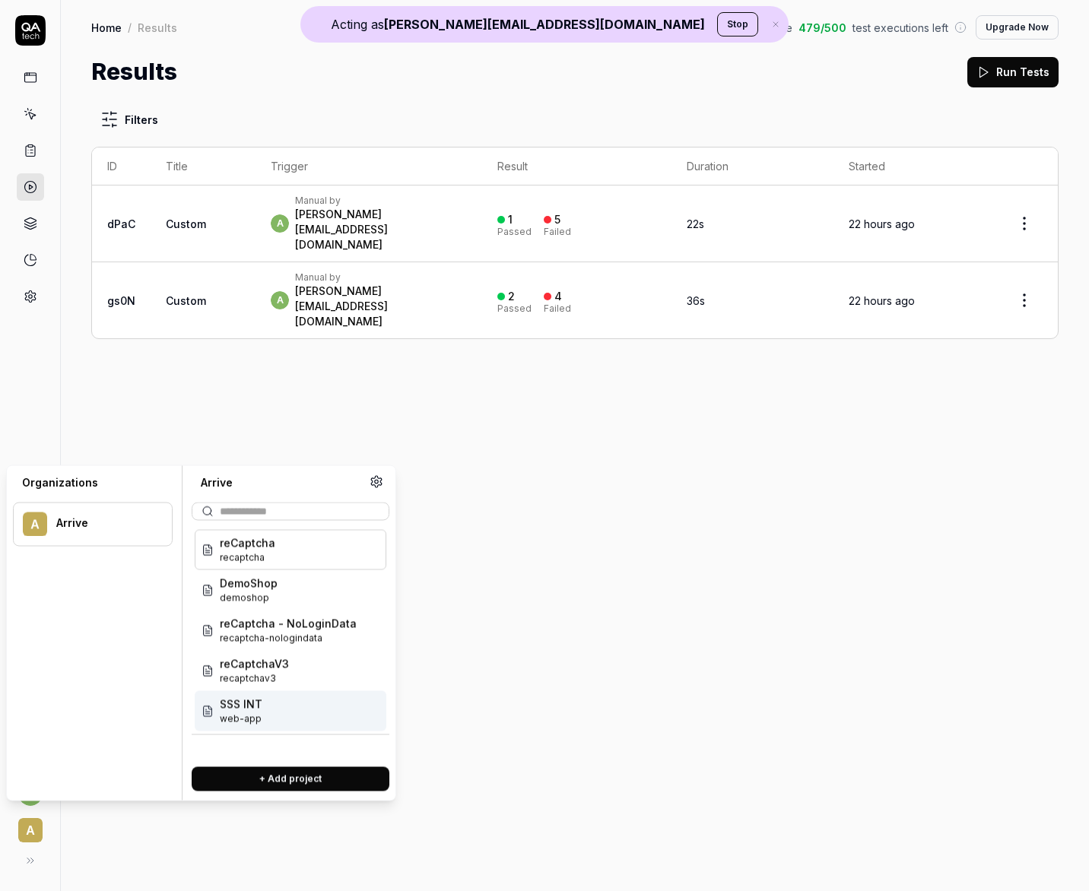
click at [271, 702] on div "SSS INT web-app" at bounding box center [291, 711] width 192 height 40
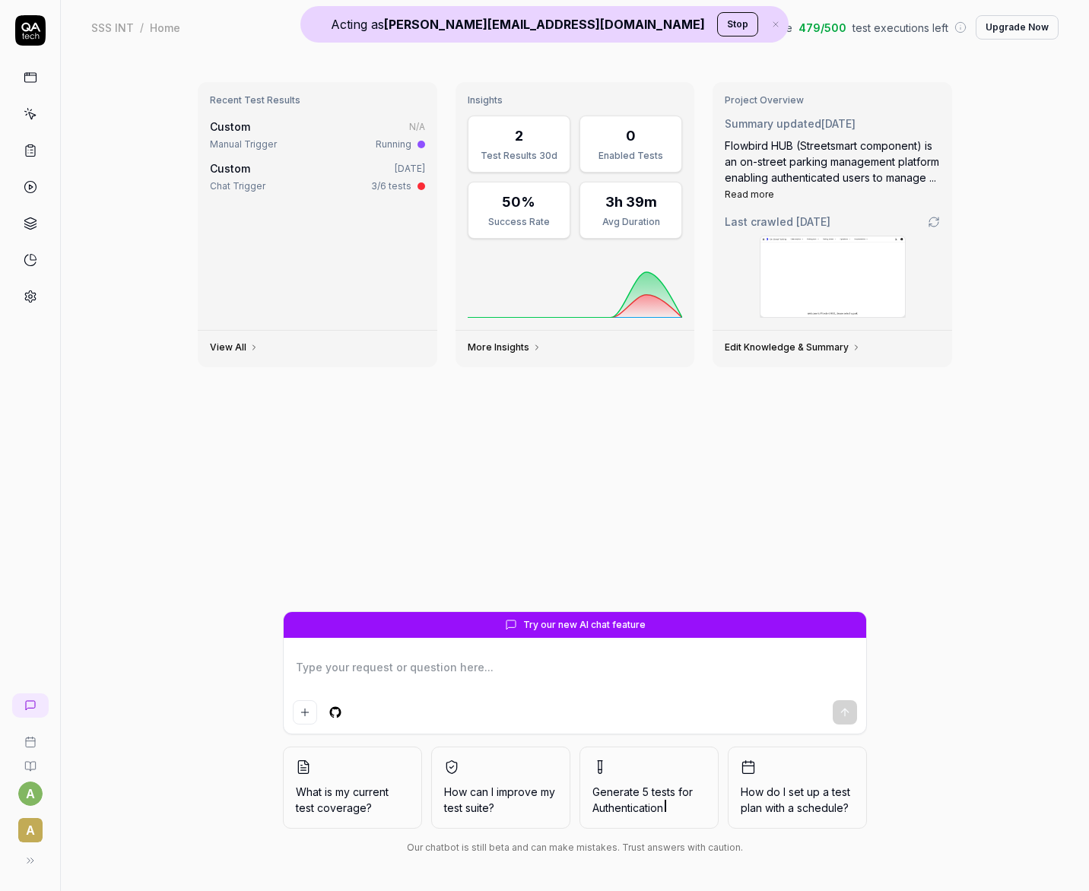
click at [31, 154] on icon at bounding box center [31, 151] width 14 height 14
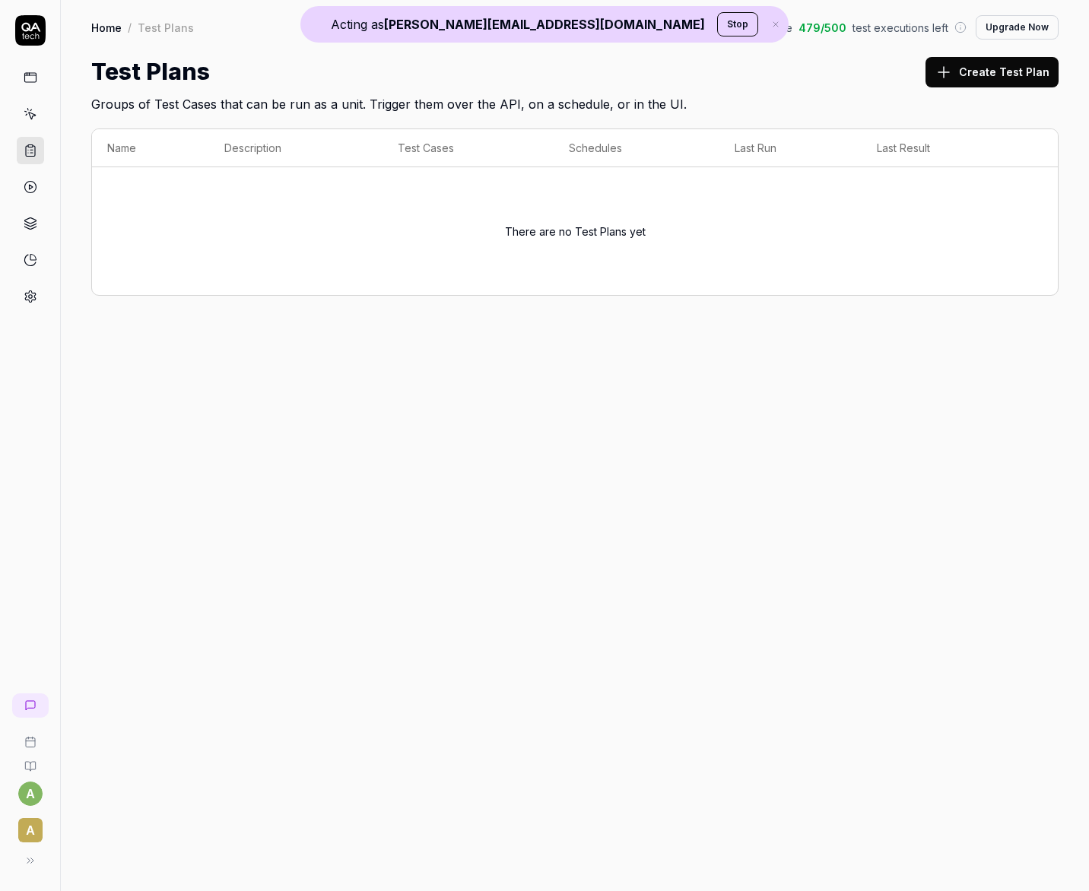
click at [34, 125] on link at bounding box center [30, 113] width 27 height 27
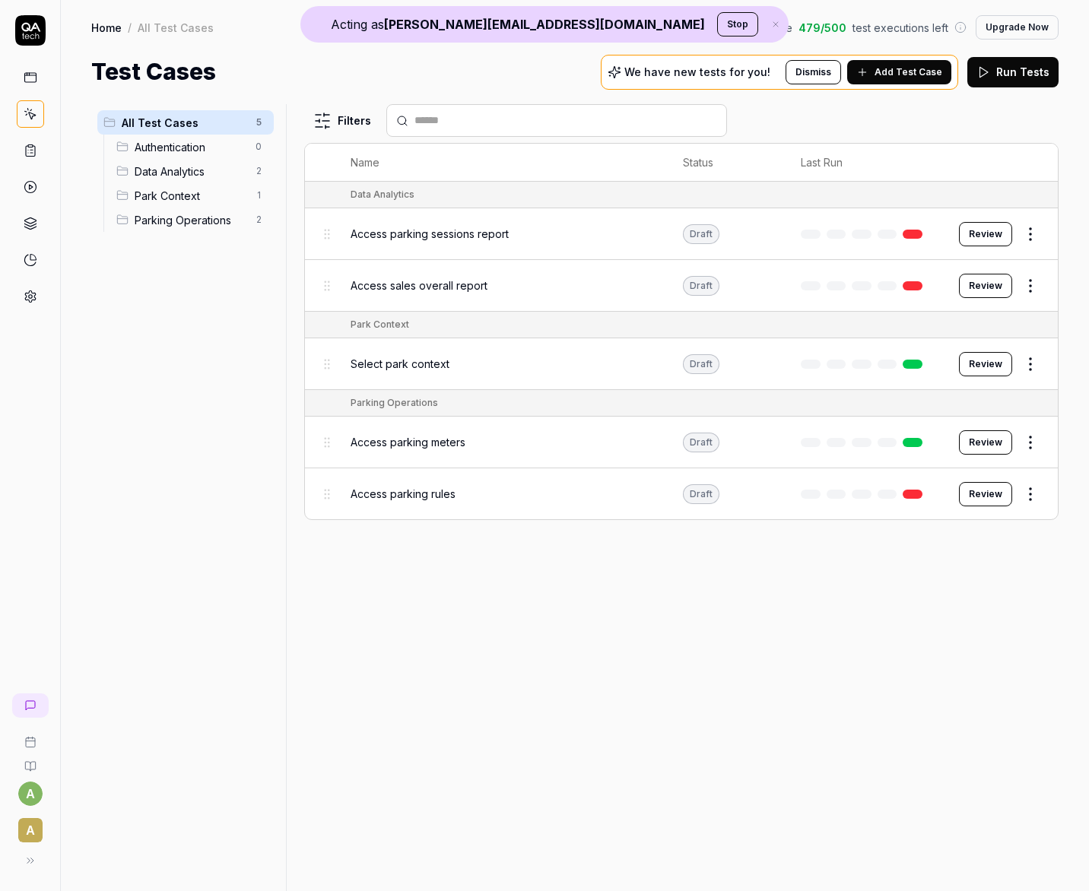
click at [420, 434] on span "Access parking meters" at bounding box center [408, 442] width 115 height 16
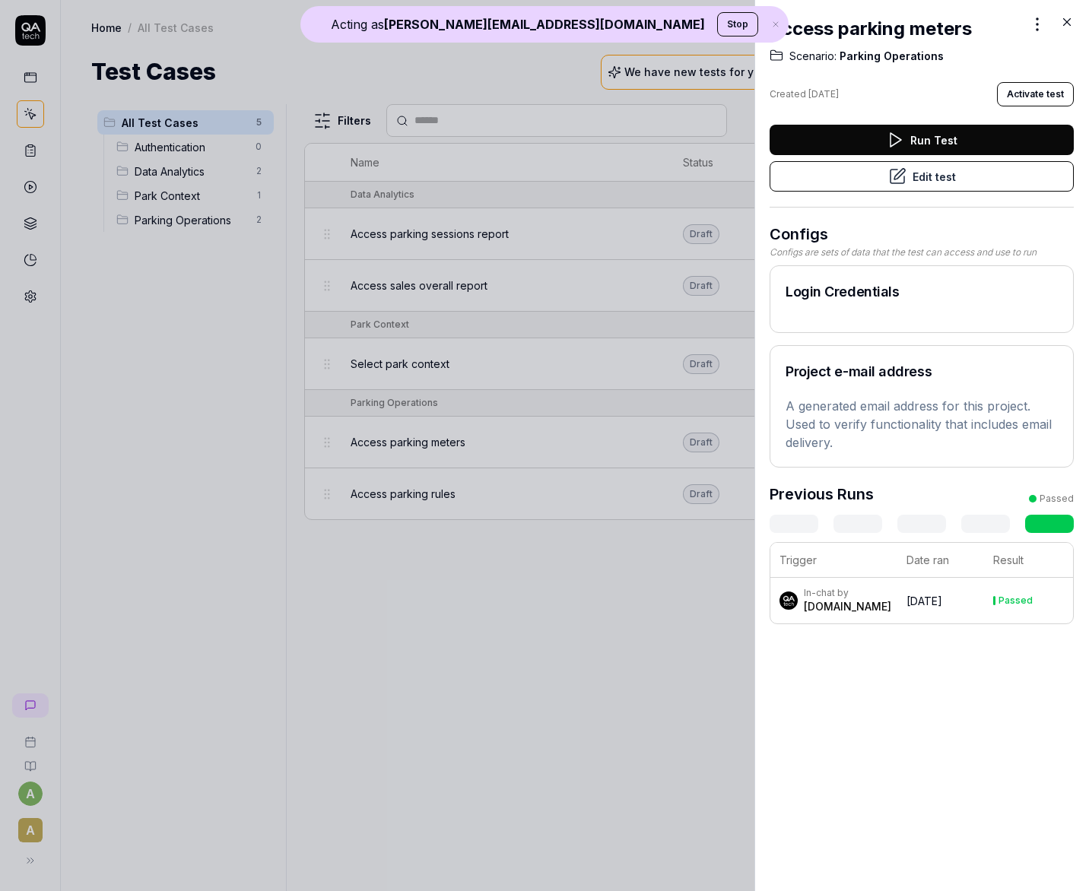
click at [942, 173] on button "Edit test" at bounding box center [921, 176] width 304 height 30
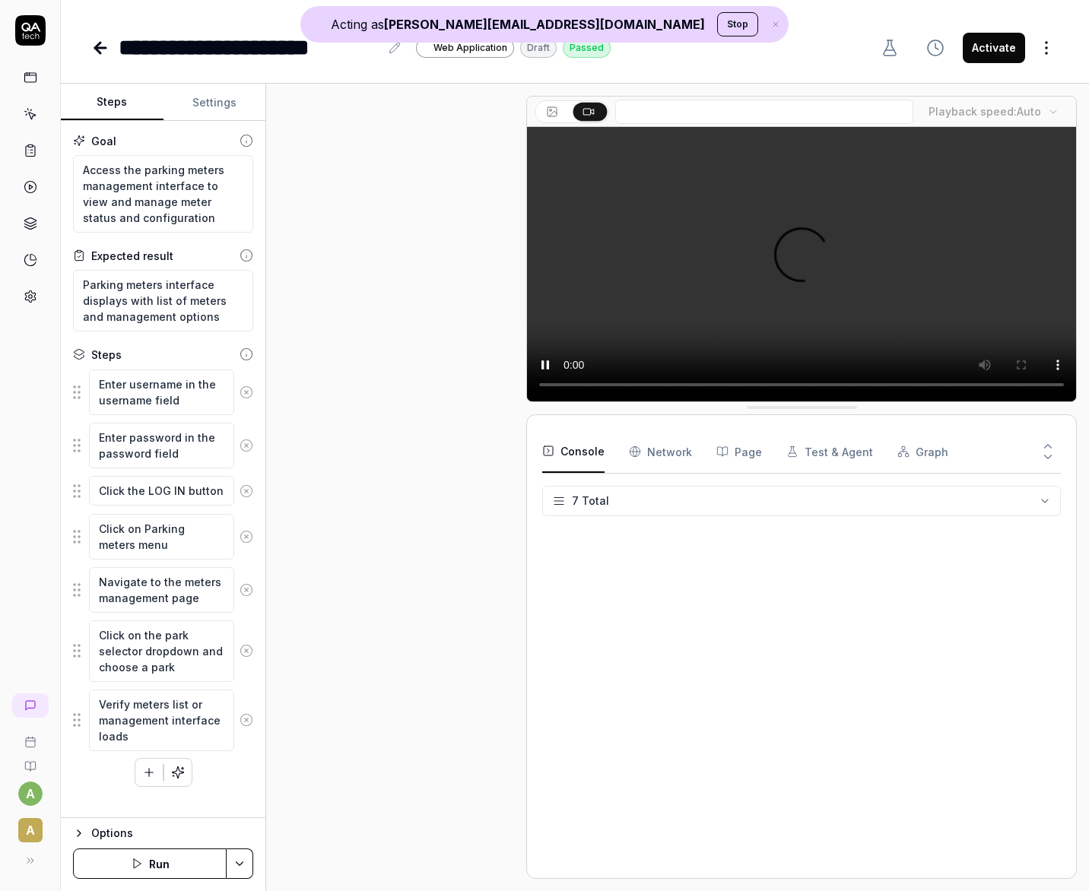
scroll to position [314, 0]
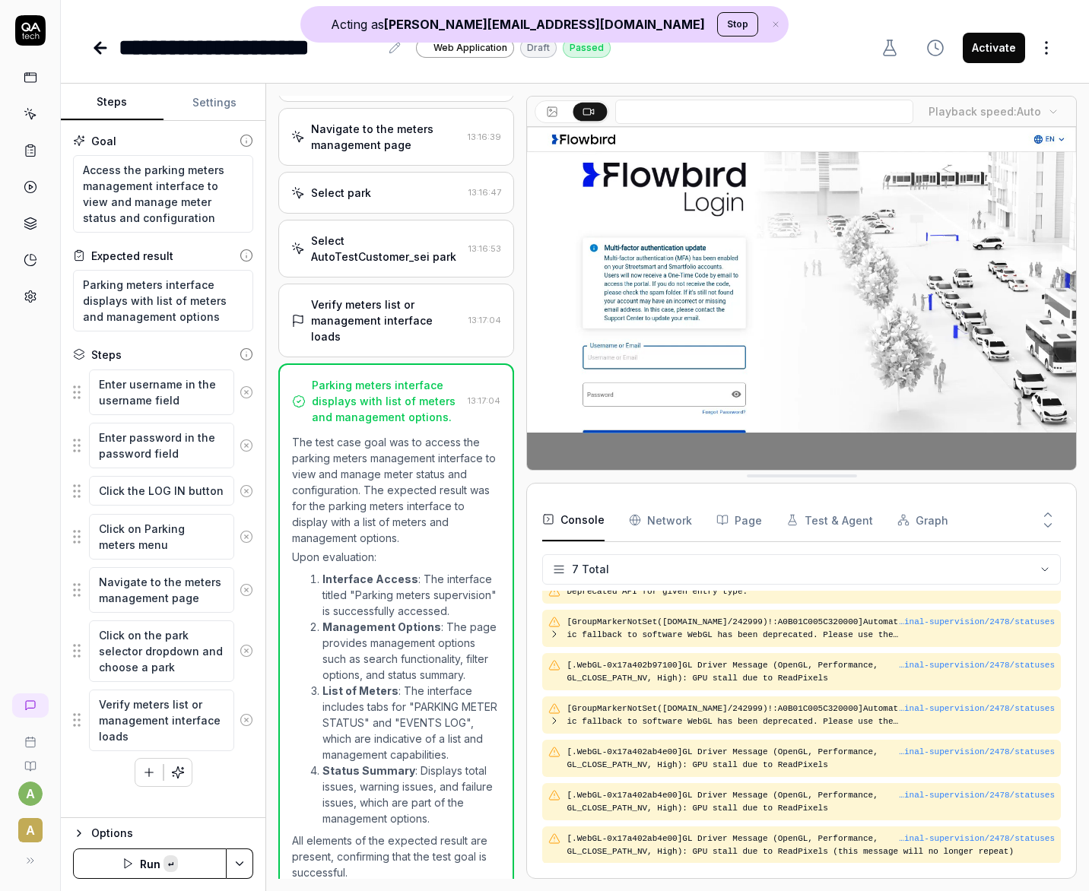
click at [717, 25] on button "Stop" at bounding box center [737, 24] width 41 height 24
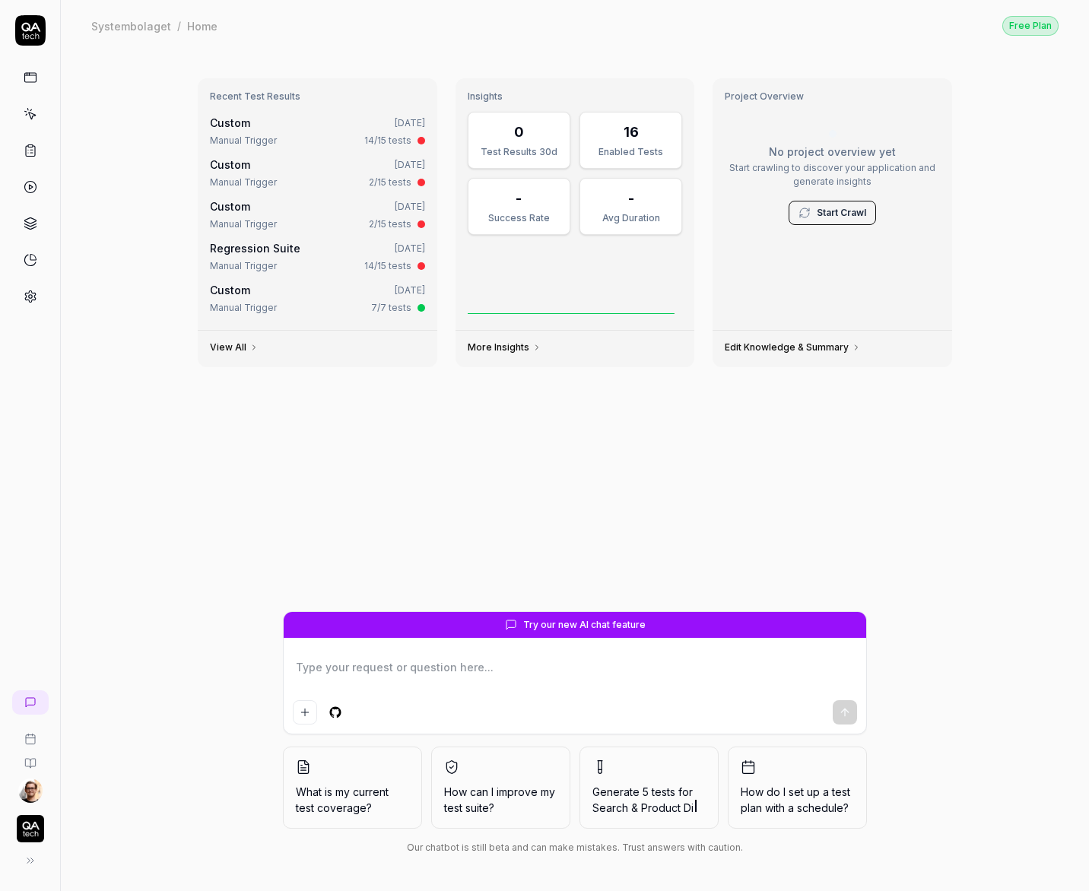
click at [390, 449] on div "Recent Test Results Custom May 19, 2025 Manual Trigger 14/15 tests Custom Apr 2…" at bounding box center [575, 338] width 779 height 545
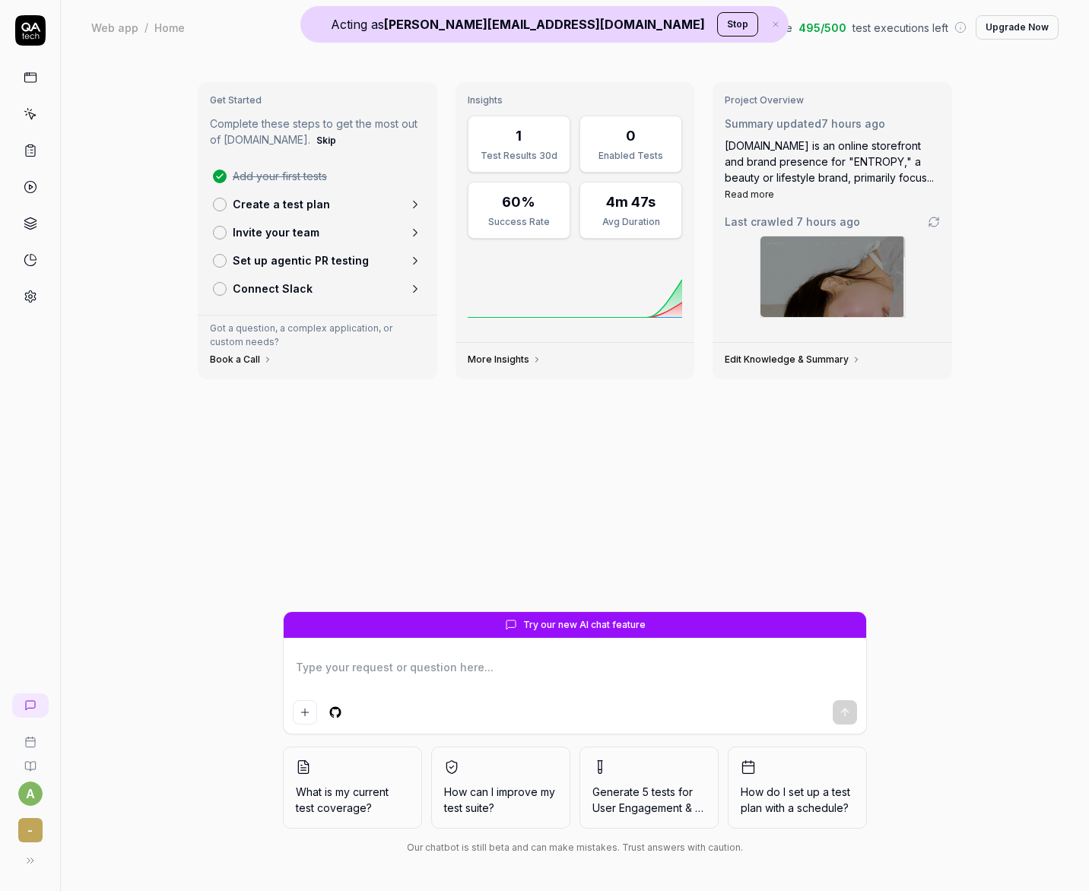
type textarea "*"
